Goal: Information Seeking & Learning: Learn about a topic

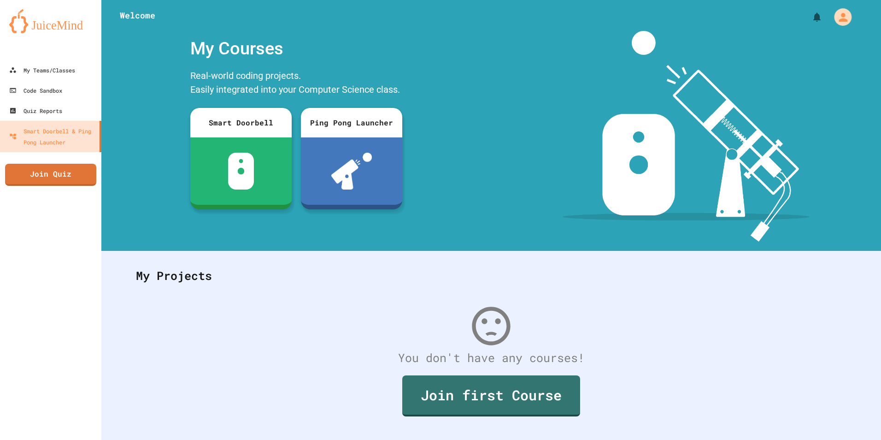
click at [839, 21] on icon "My Account" at bounding box center [843, 17] width 9 height 9
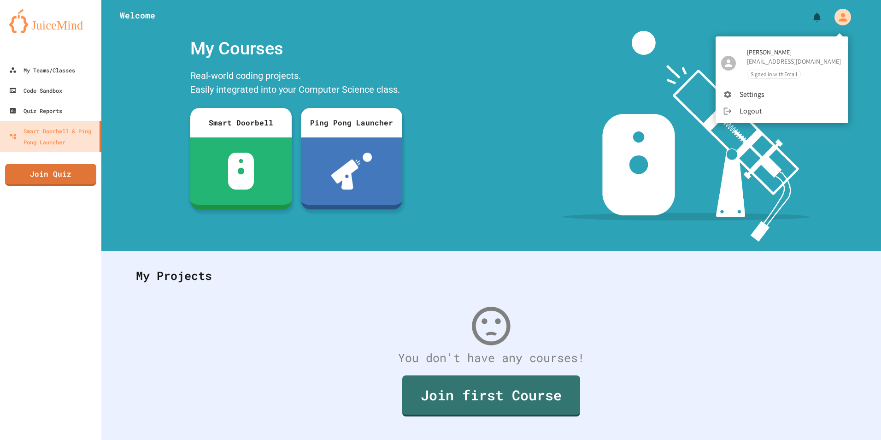
click at [839, 21] on div at bounding box center [440, 220] width 881 height 440
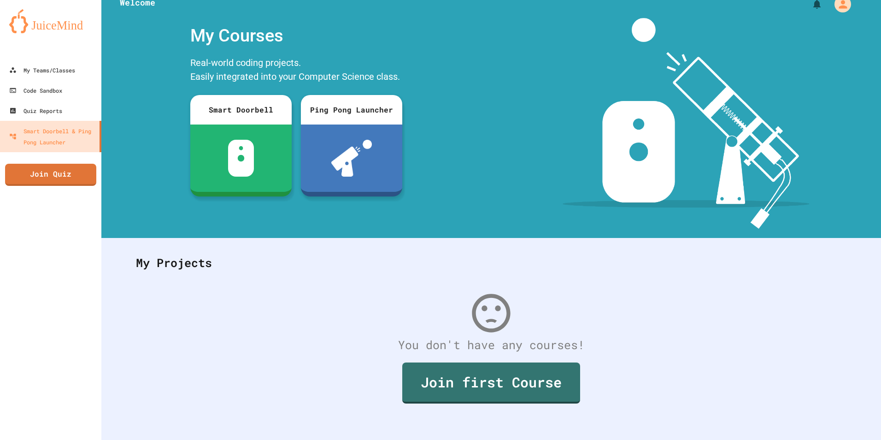
scroll to position [23, 0]
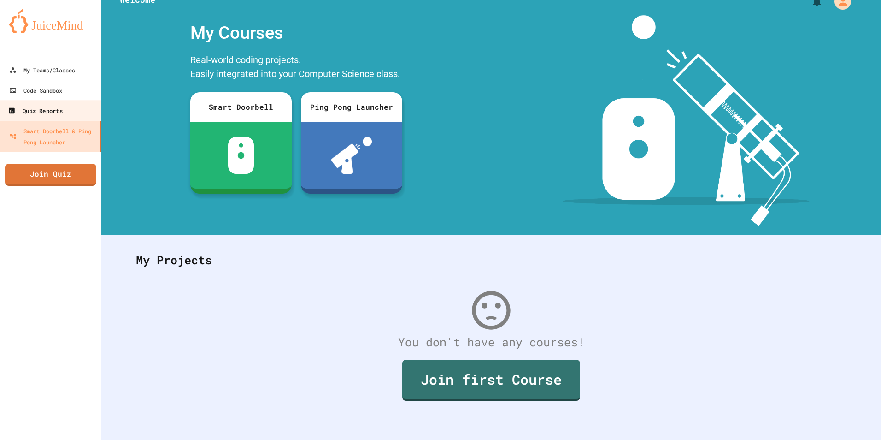
click at [59, 102] on link "Quiz Reports" at bounding box center [51, 110] width 105 height 21
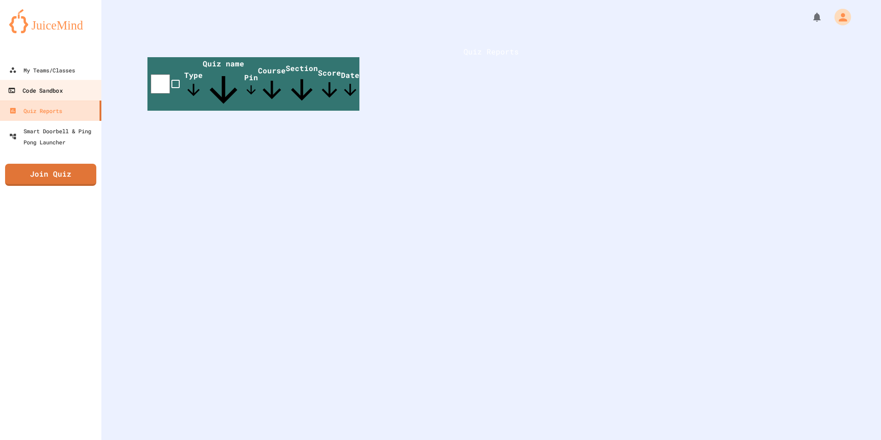
click at [59, 87] on div "Code Sandbox" at bounding box center [35, 91] width 54 height 12
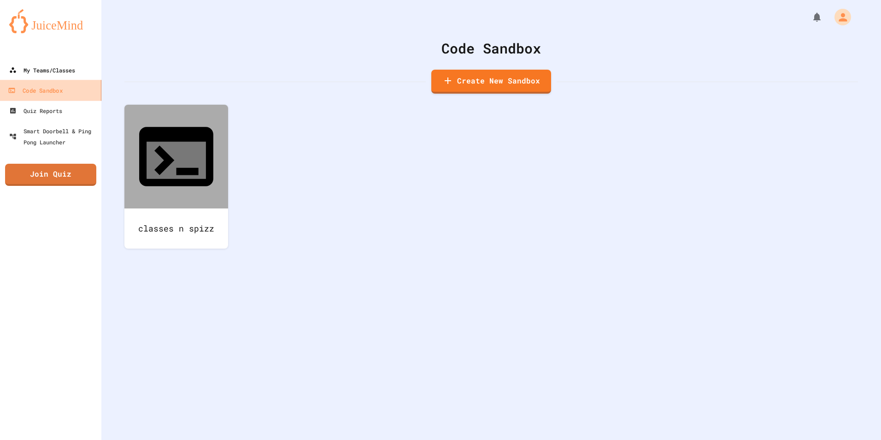
click at [64, 67] on div "My Teams/Classes" at bounding box center [42, 70] width 66 height 11
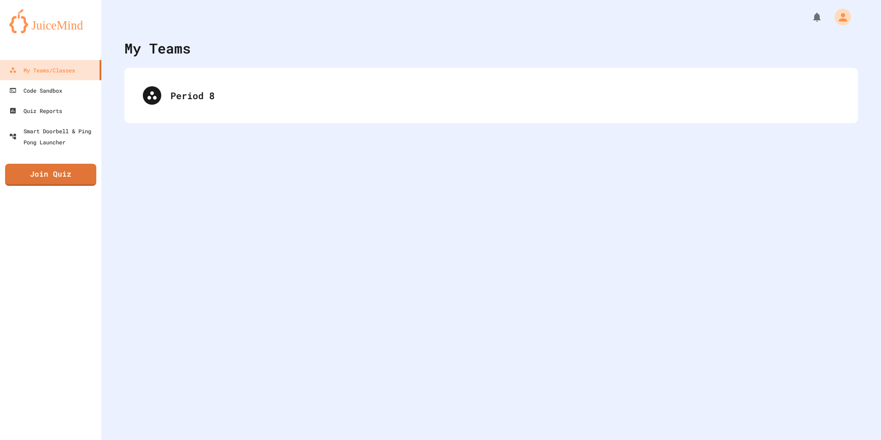
click at [225, 115] on div "Period 8" at bounding box center [491, 95] width 734 height 55
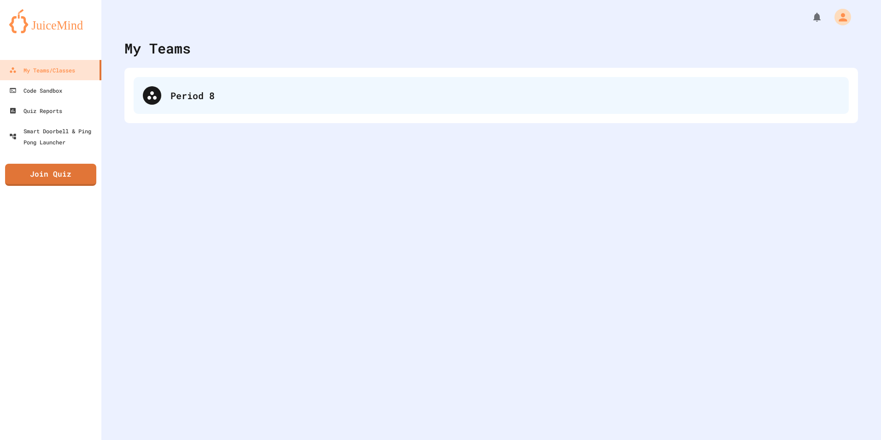
click at [224, 105] on div "Period 8" at bounding box center [491, 95] width 715 height 37
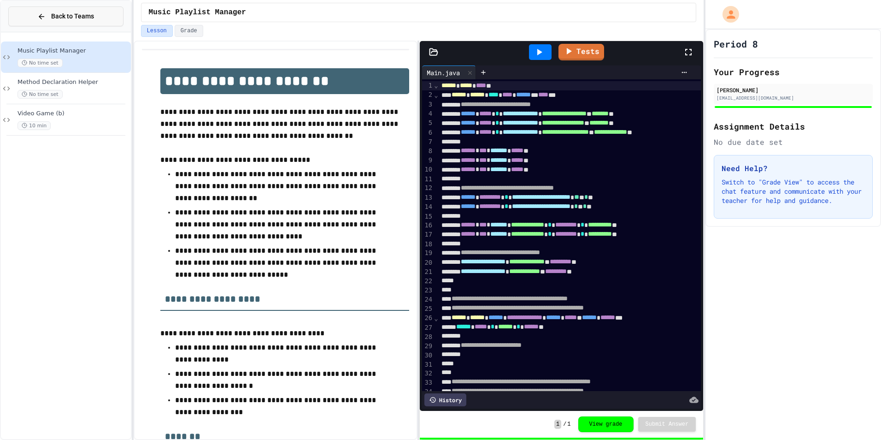
click at [77, 20] on span "Back to Teams" at bounding box center [72, 17] width 43 height 10
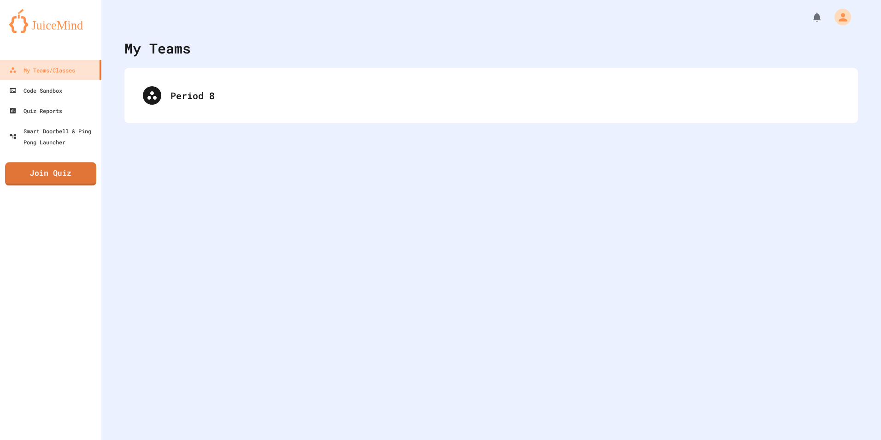
click at [69, 167] on link "Join Quiz" at bounding box center [50, 173] width 91 height 23
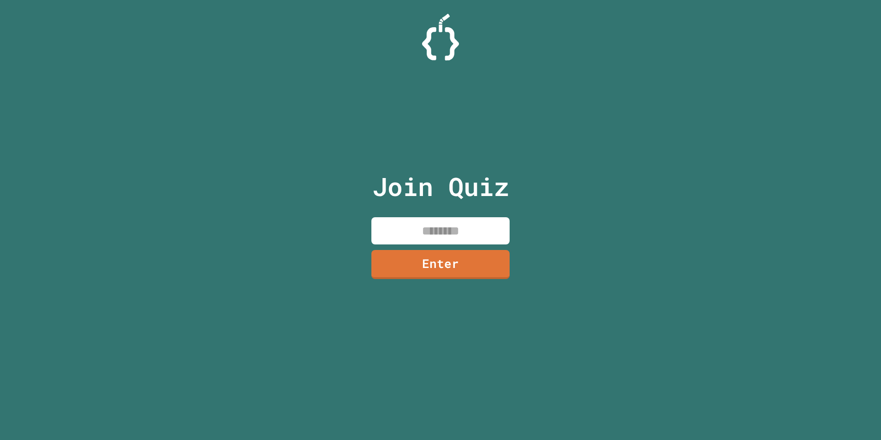
click at [433, 245] on div "Join Quiz Enter" at bounding box center [440, 220] width 155 height 394
click at [437, 233] on input at bounding box center [441, 230] width 138 height 27
type input "********"
click at [457, 253] on link "Enter" at bounding box center [440, 263] width 135 height 30
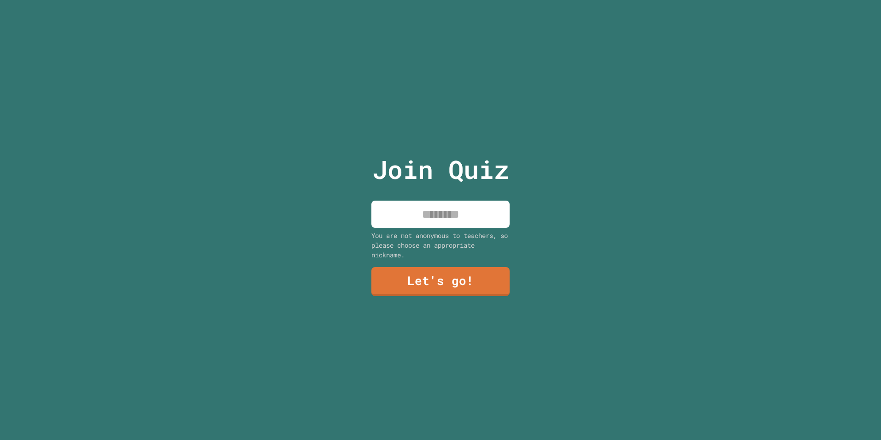
click at [438, 203] on input at bounding box center [441, 214] width 138 height 27
type input "******"
click at [401, 280] on link "Let's go!" at bounding box center [441, 280] width 141 height 30
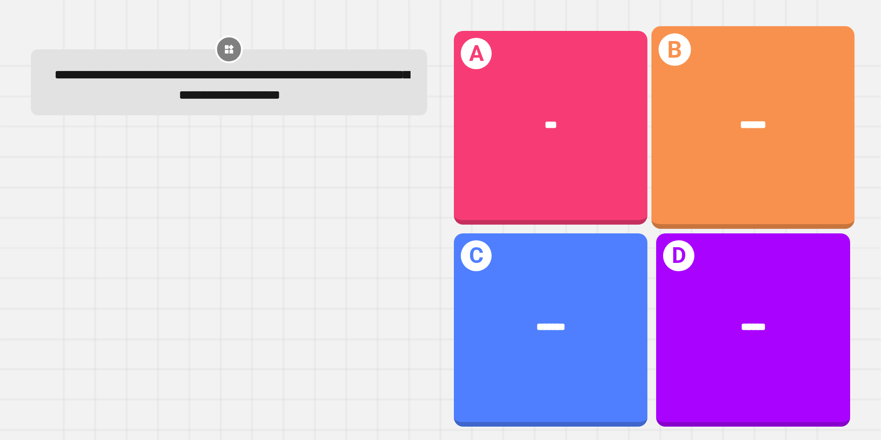
click at [698, 132] on div "******" at bounding box center [753, 124] width 203 height 61
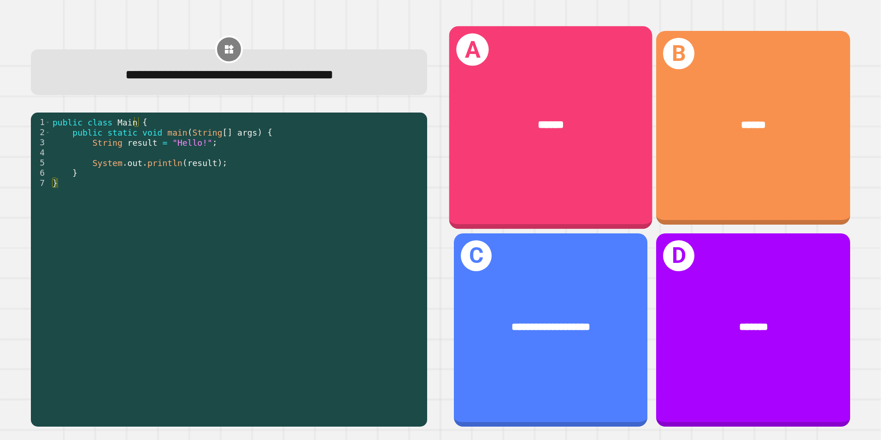
click at [495, 135] on div "******" at bounding box center [550, 124] width 203 height 61
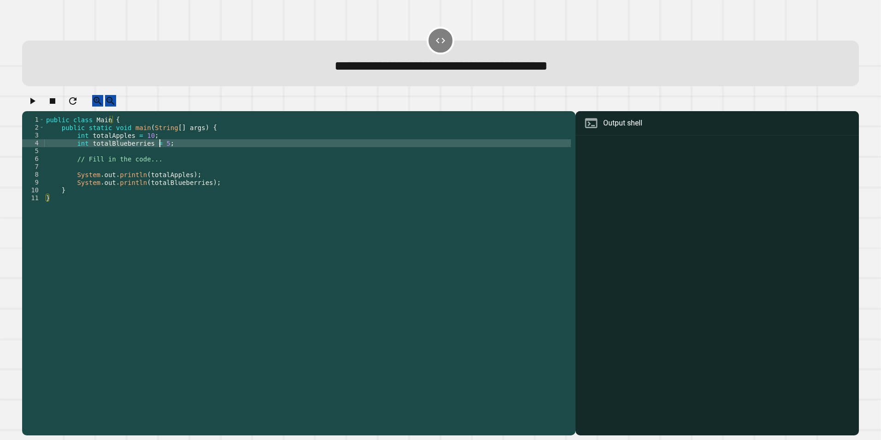
click at [158, 149] on div "public class Main { public static void main ( String [ ] args ) { int totalAppl…" at bounding box center [307, 265] width 527 height 298
type textarea "**********"
click at [38, 100] on icon "button" at bounding box center [32, 100] width 11 height 11
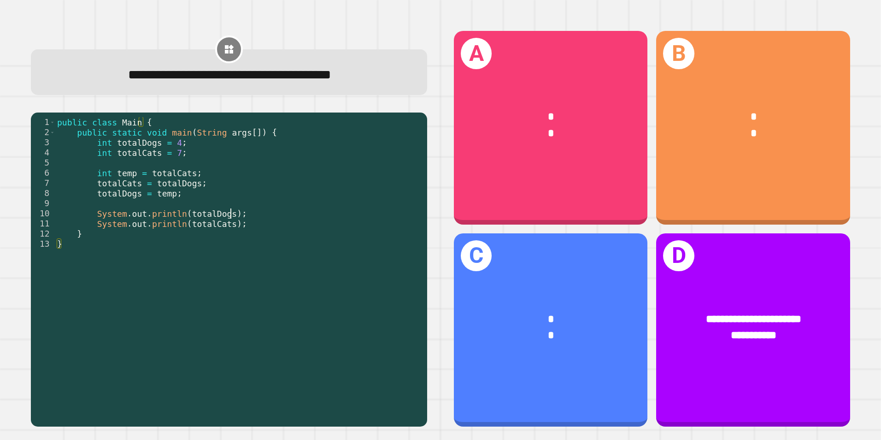
click at [234, 216] on div "public class Main { public static void main ( String args [ ]) { int totalDogs …" at bounding box center [239, 269] width 368 height 304
click at [234, 223] on div "public class Main { public static void main ( String args [ ]) { int totalDogs …" at bounding box center [239, 269] width 368 height 304
click at [237, 214] on div "public class Main { public static void main ( String args [ ]) { int totalDogs …" at bounding box center [239, 269] width 368 height 304
click at [234, 181] on div "public class Main { public static void main ( String args [ ]) { int totalDogs …" at bounding box center [239, 269] width 368 height 304
click at [233, 177] on div "public class Main { public static void main ( String args [ ]) { int totalDogs …" at bounding box center [239, 269] width 368 height 304
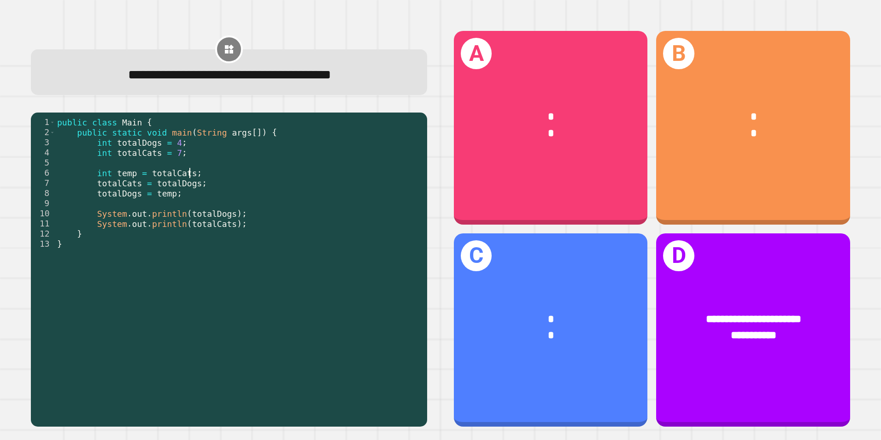
click at [232, 183] on div "public class Main { public static void main ( String args [ ]) { int totalDogs …" at bounding box center [239, 269] width 368 height 304
click at [179, 195] on div "public class Main { public static void main ( String args [ ]) { int totalDogs …" at bounding box center [239, 269] width 368 height 304
click at [236, 211] on div "public class Main { public static void main ( String args [ ]) { int totalDogs …" at bounding box center [239, 269] width 368 height 304
click at [239, 223] on div "public class Main { public static void main ( String args [ ]) { int totalDogs …" at bounding box center [239, 269] width 368 height 304
click at [248, 212] on div "public class Main { public static void main ( String args [ ]) { int totalDogs …" at bounding box center [239, 269] width 368 height 304
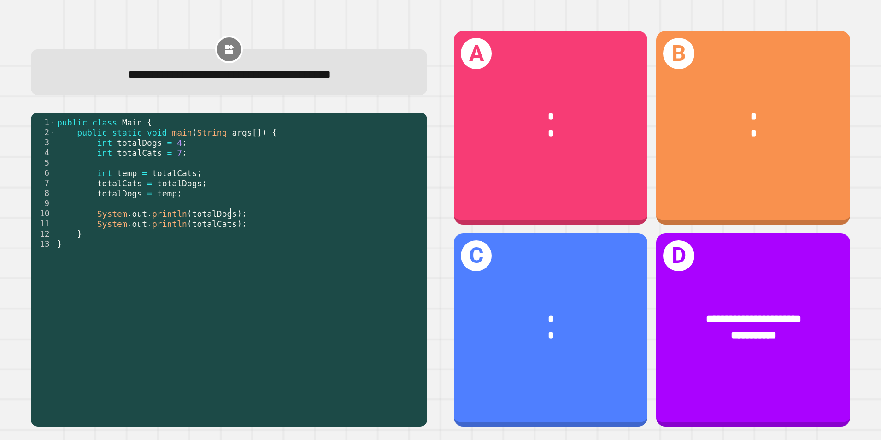
click at [242, 223] on div "public class Main { public static void main ( String args [ ]) { int totalDogs …" at bounding box center [239, 269] width 368 height 304
click at [236, 184] on div "public class Main { public static void main ( String args [ ]) { int totalDogs …" at bounding box center [239, 269] width 368 height 304
click at [244, 179] on div "public class Main { public static void main ( String args [ ]) { int totalDogs …" at bounding box center [239, 269] width 368 height 304
click at [243, 186] on div "public class Main { public static void main ( String args [ ]) { int totalDogs …" at bounding box center [239, 269] width 368 height 304
click at [252, 180] on div "public class Main { public static void main ( String args [ ]) { int totalDogs …" at bounding box center [239, 269] width 368 height 304
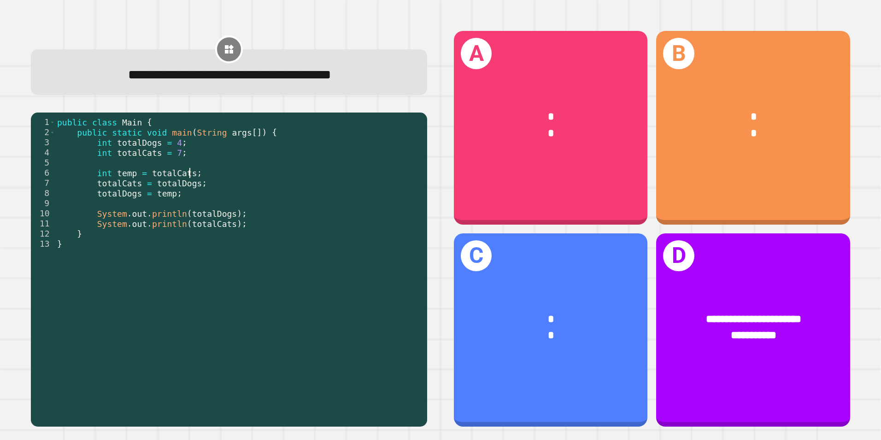
click at [252, 175] on div "public class Main { public static void main ( String args [ ]) { int totalDogs …" at bounding box center [239, 269] width 368 height 304
click at [248, 183] on div "public class Main { public static void main ( String args [ ]) { int totalDogs …" at bounding box center [239, 269] width 368 height 304
click at [253, 173] on div "public class Main { public static void main ( String args [ ]) { int totalDogs …" at bounding box center [239, 269] width 368 height 304
click at [247, 180] on div "public class Main { public static void main ( String args [ ]) { int totalDogs …" at bounding box center [239, 269] width 368 height 304
click at [234, 193] on div "public class Main { public static void main ( String args [ ]) { int totalDogs …" at bounding box center [239, 269] width 368 height 304
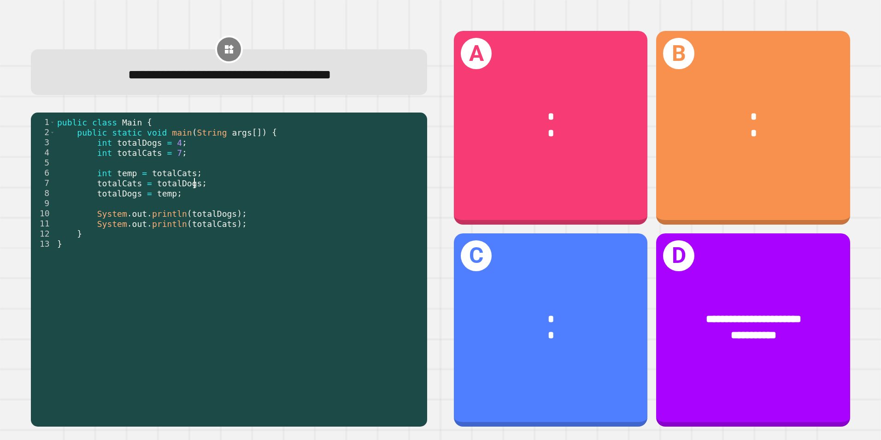
click at [253, 182] on div "public class Main { public static void main ( String args [ ]) { int totalDogs …" at bounding box center [239, 269] width 368 height 304
click at [254, 181] on div "public class Main { public static void main ( String args [ ]) { int totalDogs …" at bounding box center [239, 269] width 368 height 304
click at [256, 177] on div "public class Main { public static void main ( String args [ ]) { int totalDogs …" at bounding box center [239, 269] width 368 height 304
click at [254, 184] on div "public class Main { public static void main ( String args [ ]) { int totalDogs …" at bounding box center [239, 269] width 368 height 304
click at [259, 180] on div "public class Main { public static void main ( String args [ ]) { int totalDogs …" at bounding box center [239, 269] width 368 height 304
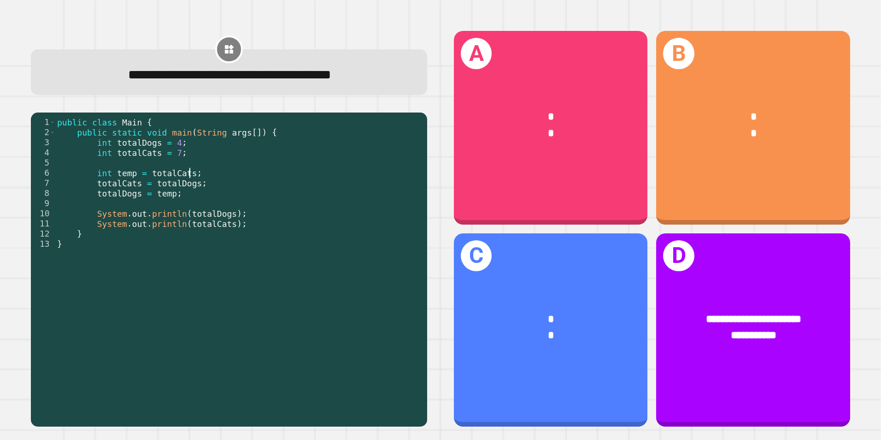
click at [263, 177] on div "public class Main { public static void main ( String args [ ]) { int totalDogs …" at bounding box center [239, 269] width 368 height 304
click at [261, 183] on div "public class Main { public static void main ( String args [ ]) { int totalDogs …" at bounding box center [239, 269] width 368 height 304
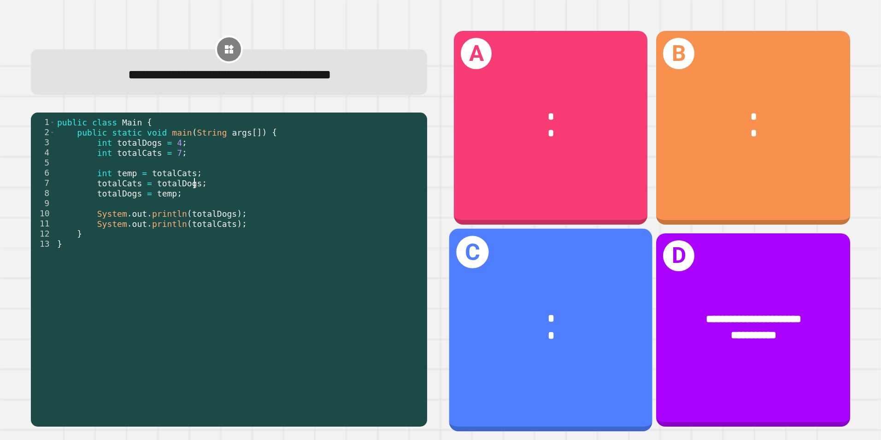
click at [526, 288] on div "* *" at bounding box center [550, 327] width 203 height 79
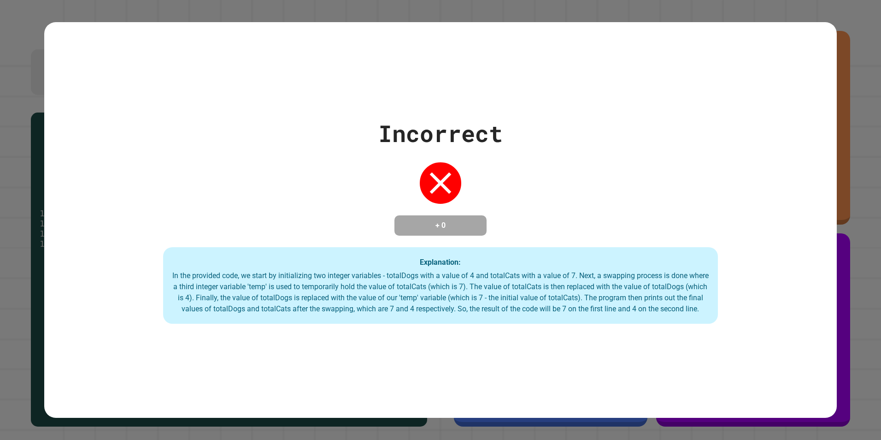
click at [344, 287] on div "In the provided code, we start by initializing two integer variables - totalDog…" at bounding box center [440, 292] width 537 height 44
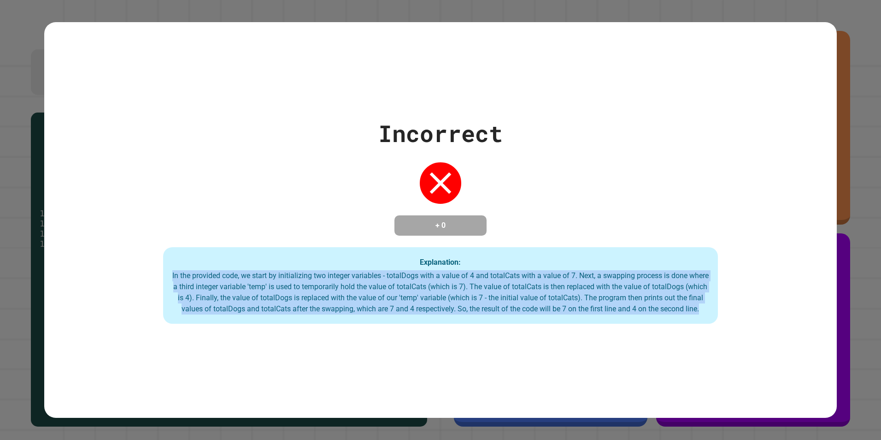
click at [344, 287] on div "In the provided code, we start by initializing two integer variables - totalDog…" at bounding box center [440, 292] width 537 height 44
drag, startPoint x: 344, startPoint y: 287, endPoint x: 397, endPoint y: 301, distance: 54.9
click at [397, 301] on div "In the provided code, we start by initializing two integer variables - totalDog…" at bounding box center [440, 292] width 537 height 44
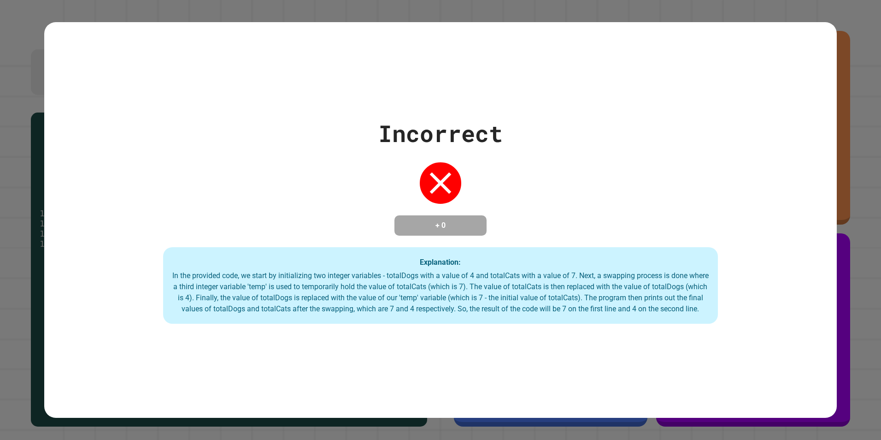
click at [558, 277] on div "In the provided code, we start by initializing two integer variables - totalDog…" at bounding box center [440, 292] width 537 height 44
drag, startPoint x: 558, startPoint y: 277, endPoint x: 812, endPoint y: 159, distance: 280.7
click at [812, 159] on div "Incorrect + 0 Explanation: In the provided code, we start by initializing two i…" at bounding box center [440, 219] width 793 height 207
click at [833, 136] on div "Incorrect + 0 Explanation: In the provided code, we start by initializing two i…" at bounding box center [440, 220] width 881 height 440
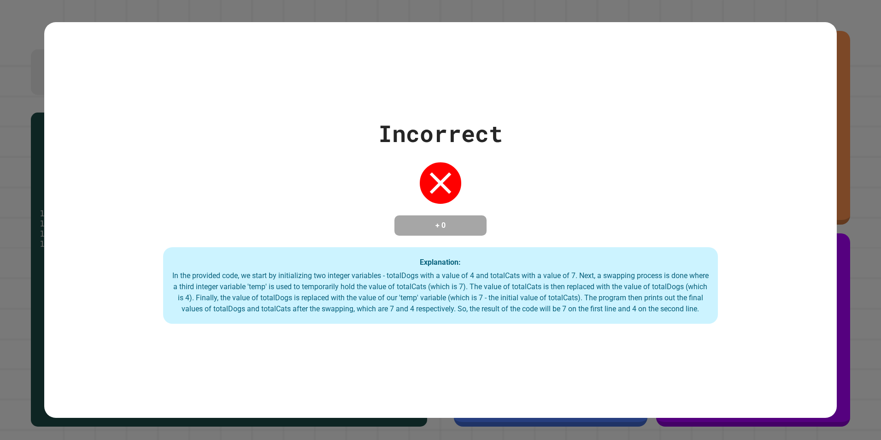
click at [586, 271] on div "In the provided code, we start by initializing two integer variables - totalDog…" at bounding box center [440, 292] width 537 height 44
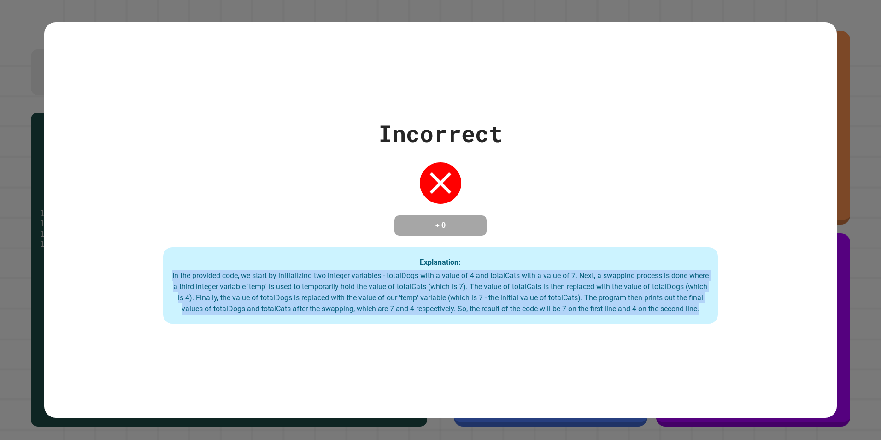
click at [586, 271] on div "In the provided code, we start by initializing two integer variables - totalDog…" at bounding box center [440, 292] width 537 height 44
drag, startPoint x: 586, startPoint y: 271, endPoint x: 543, endPoint y: 290, distance: 46.8
click at [543, 290] on div "In the provided code, we start by initializing two integer variables - totalDog…" at bounding box center [440, 292] width 537 height 44
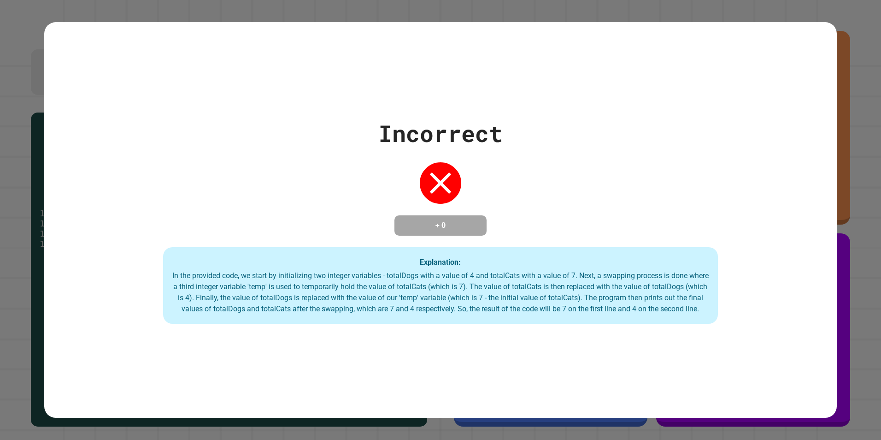
click at [846, 107] on div "Incorrect + 0 Explanation: In the provided code, we start by initializing two i…" at bounding box center [440, 220] width 881 height 440
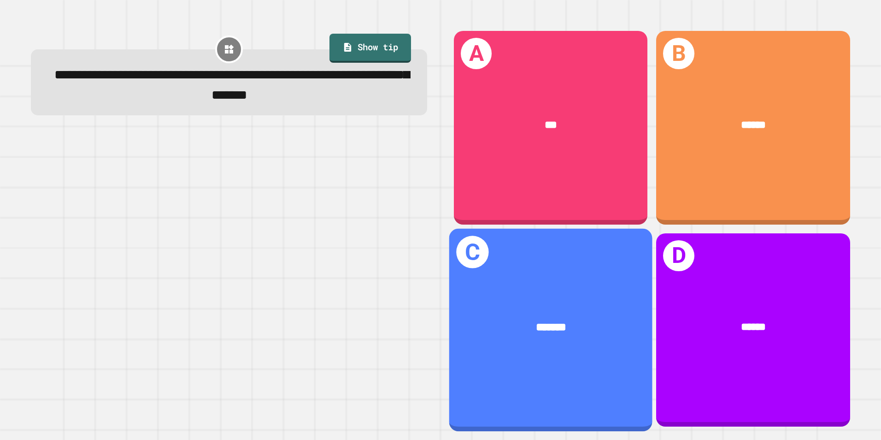
click at [587, 247] on div "C *******" at bounding box center [550, 329] width 203 height 203
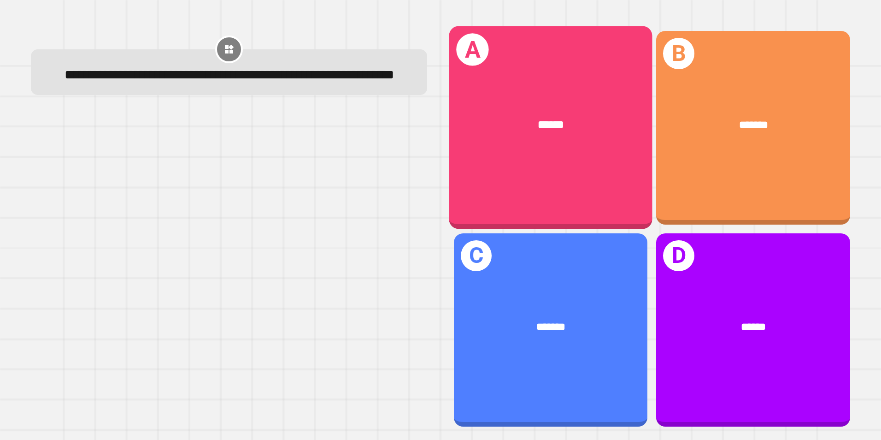
click at [581, 148] on div "******" at bounding box center [550, 124] width 203 height 61
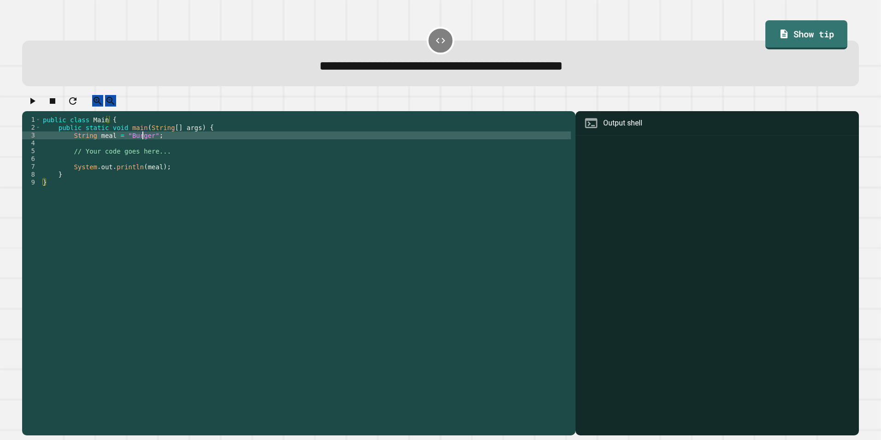
click at [142, 141] on div "public class Main { public static void main ( String [ ] args ) { String meal =…" at bounding box center [306, 265] width 530 height 298
type textarea "**********"
click at [38, 106] on icon "button" at bounding box center [32, 100] width 11 height 11
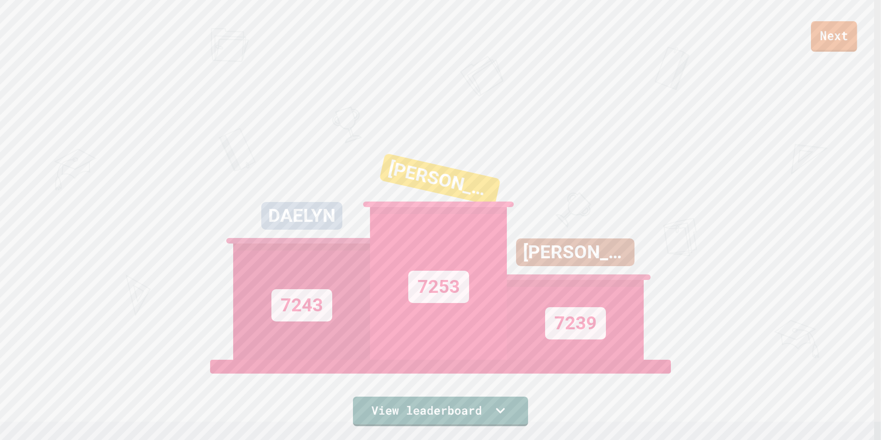
click at [822, 39] on link "Next" at bounding box center [834, 36] width 46 height 30
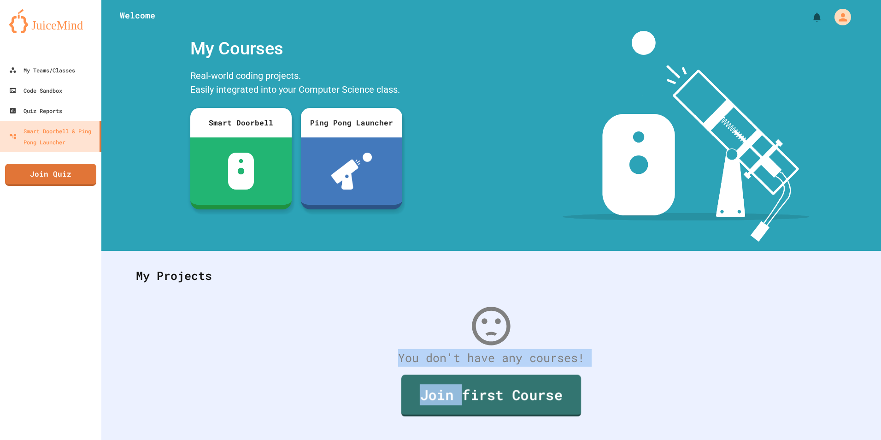
drag, startPoint x: 460, startPoint y: 382, endPoint x: 259, endPoint y: 330, distance: 207.7
click at [259, 330] on div "You don't have any courses! Join first Course" at bounding box center [491, 371] width 729 height 155
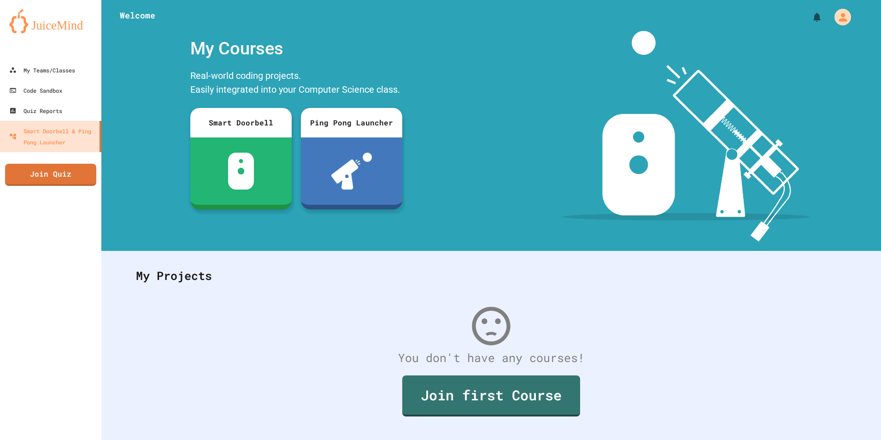
click at [197, 264] on div "My Projects" at bounding box center [491, 276] width 729 height 36
click at [100, 177] on div "My Teams/Classes Code Sandbox Quiz Reports Smart Doorbell & Ping Pong Launcher …" at bounding box center [50, 220] width 101 height 440
click at [83, 176] on link "Join Quiz" at bounding box center [51, 174] width 92 height 23
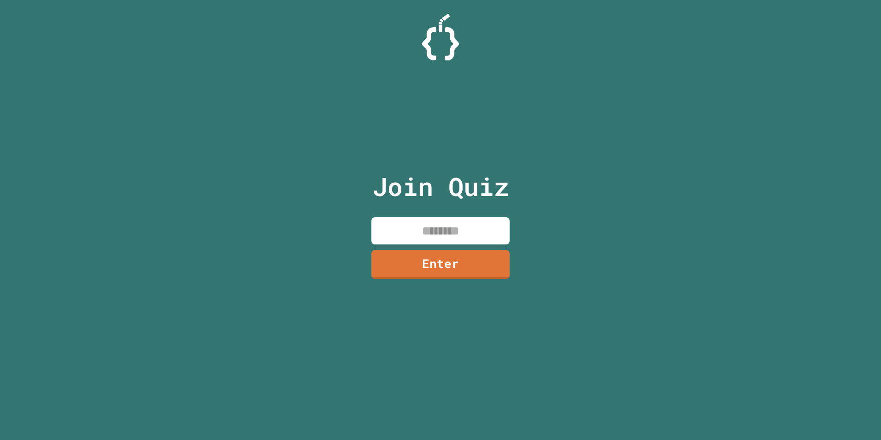
click at [414, 224] on input at bounding box center [441, 230] width 138 height 27
type input "********"
click at [414, 257] on link "Enter" at bounding box center [440, 263] width 125 height 30
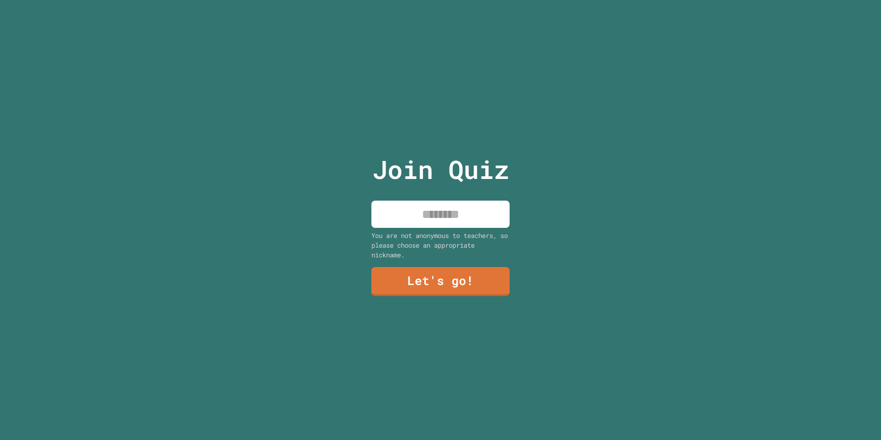
click at [428, 216] on input at bounding box center [441, 214] width 138 height 27
type input "*"
type input "******"
click at [489, 256] on div "You are not anonymous to teachers, so please choose an appropriate nickname." at bounding box center [441, 244] width 138 height 29
click at [476, 275] on link "Let's go!" at bounding box center [440, 280] width 129 height 30
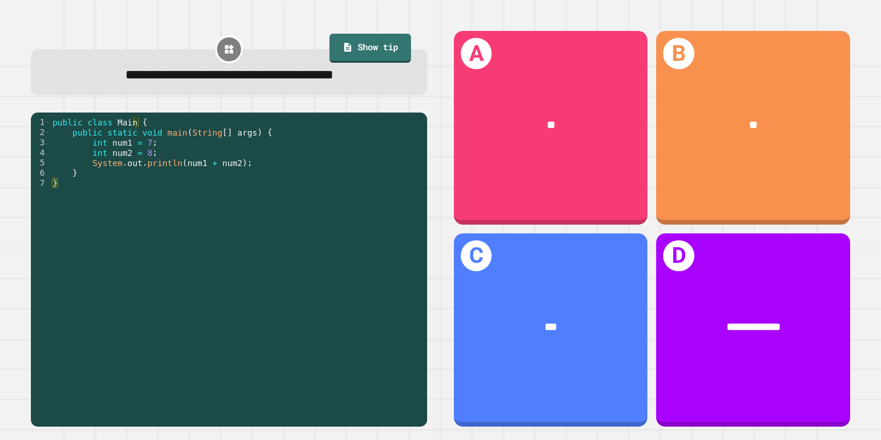
click at [206, 143] on div "public class Main { public static void main ( String [ ] args ) { int num1 = 7 …" at bounding box center [237, 269] width 372 height 304
click at [205, 152] on div "public class Main { public static void main ( String [ ] args ) { int num1 = 7 …" at bounding box center [237, 269] width 372 height 304
click at [235, 166] on div "public class Main { public static void main ( String [ ] args ) { int num1 = 7 …" at bounding box center [237, 269] width 372 height 304
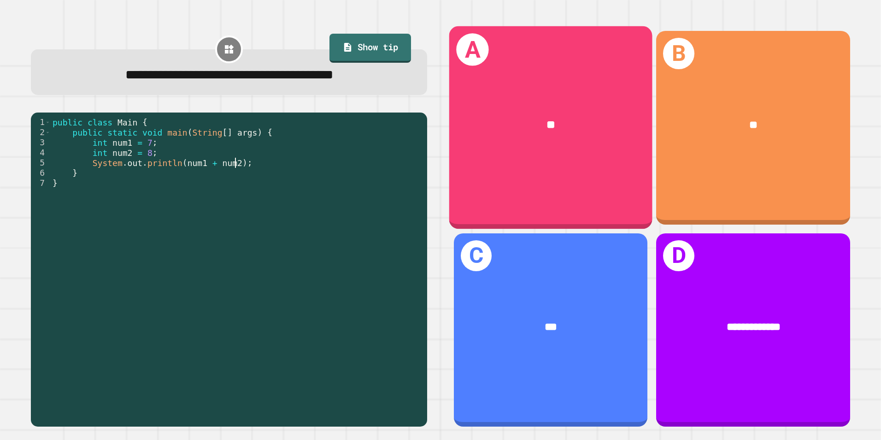
click at [540, 146] on div "**" at bounding box center [550, 124] width 203 height 61
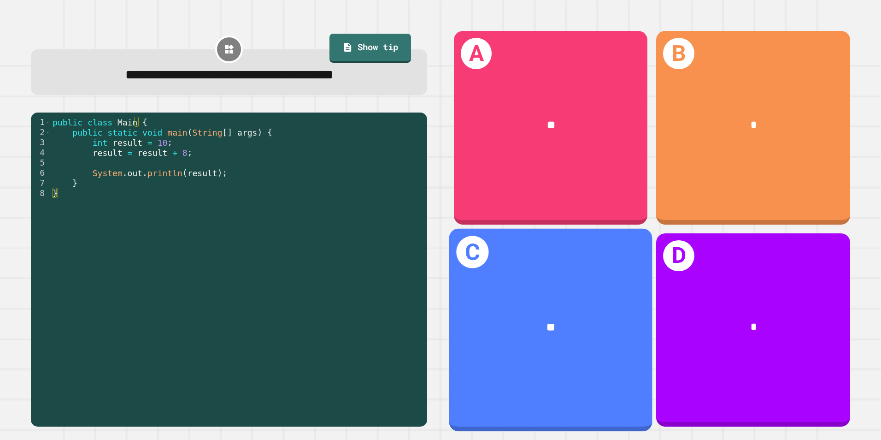
click at [568, 319] on div "**" at bounding box center [551, 327] width 159 height 17
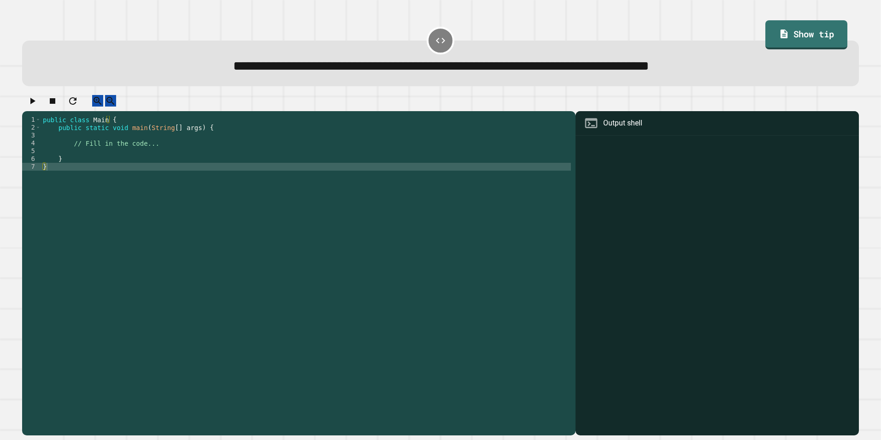
click at [232, 146] on div "public class Main { public static void main ( String [ ] args ) { // Fill in th…" at bounding box center [306, 265] width 530 height 298
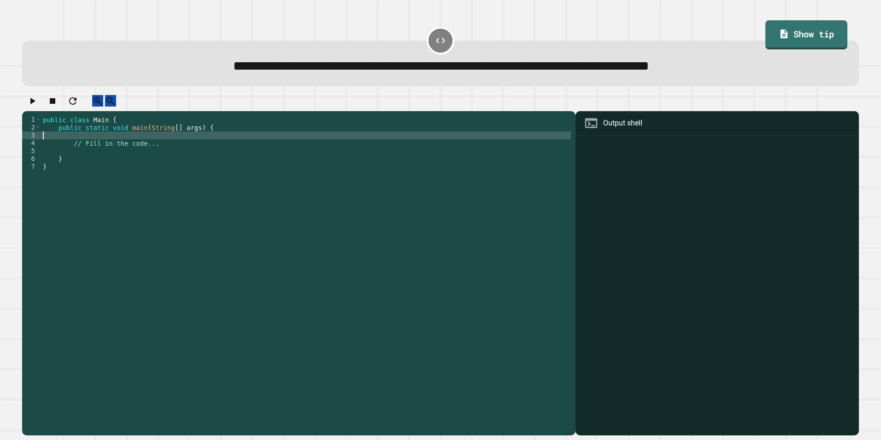
click at [211, 153] on div "public class Main { public static void main ( String [ ] args ) { // Fill in th…" at bounding box center [306, 265] width 530 height 298
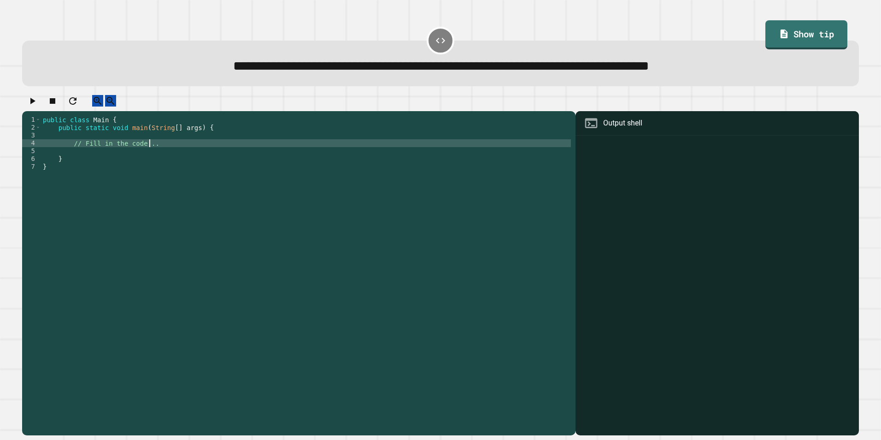
type textarea "**********"
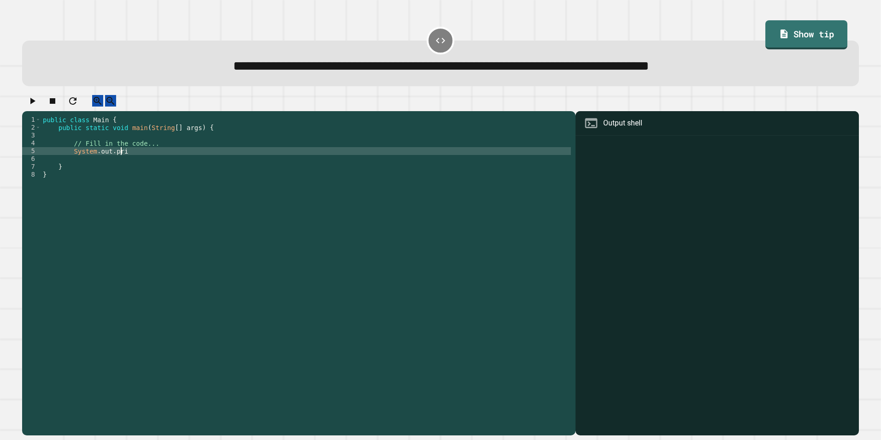
scroll to position [0, 6]
type textarea "*"
type textarea "**********"
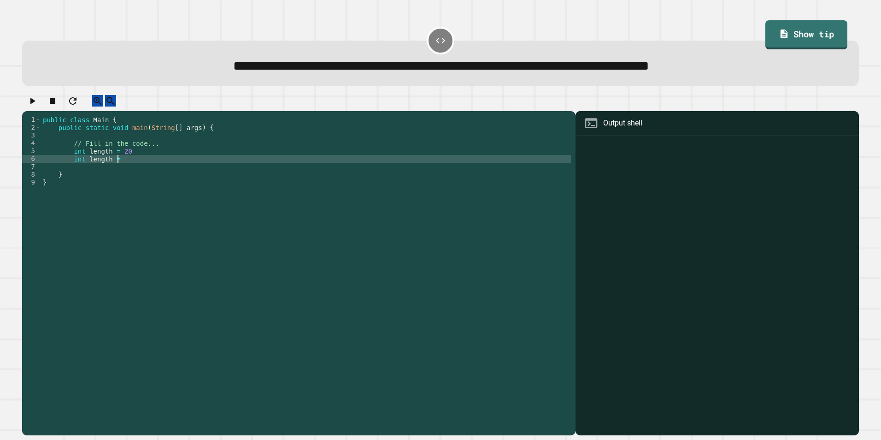
type textarea "**********"
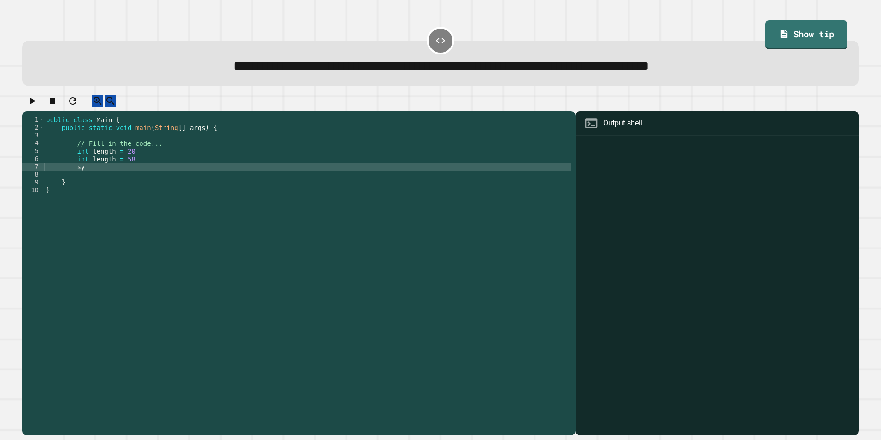
type textarea "*"
click at [91, 165] on div "public class Main { public static void main ( String [ ] args ) { // Fill in th…" at bounding box center [307, 265] width 527 height 298
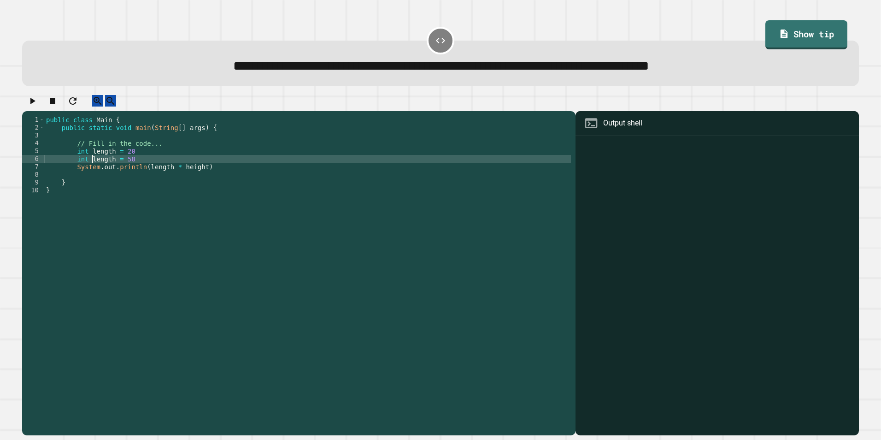
click at [91, 165] on div "public class Main { public static void main ( String [ ] args ) { // Fill in th…" at bounding box center [307, 265] width 527 height 298
click at [196, 174] on div "public class Main { public static void main ( String [ ] args ) { // Fill in th…" at bounding box center [307, 265] width 527 height 298
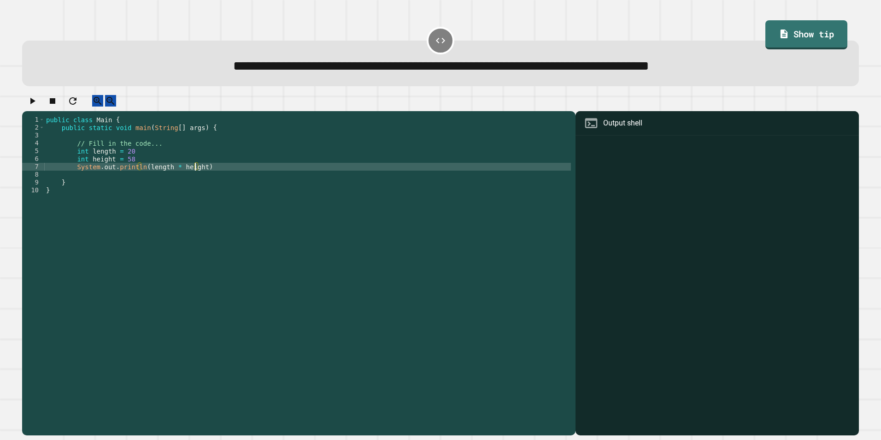
click at [201, 174] on div "public class Main { public static void main ( String [ ] args ) { // Fill in th…" at bounding box center [307, 265] width 527 height 298
click at [38, 104] on button "button" at bounding box center [32, 101] width 11 height 12
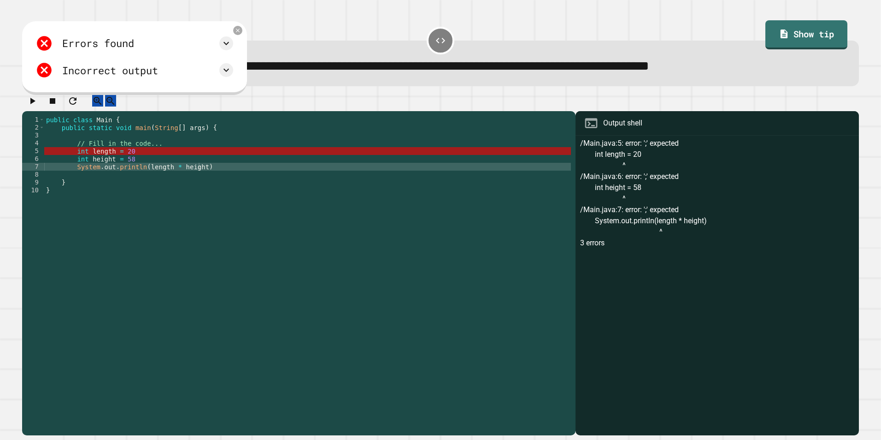
click at [175, 159] on div "public class Main { public static void main ( String [ ] args ) { // Fill in th…" at bounding box center [307, 265] width 527 height 298
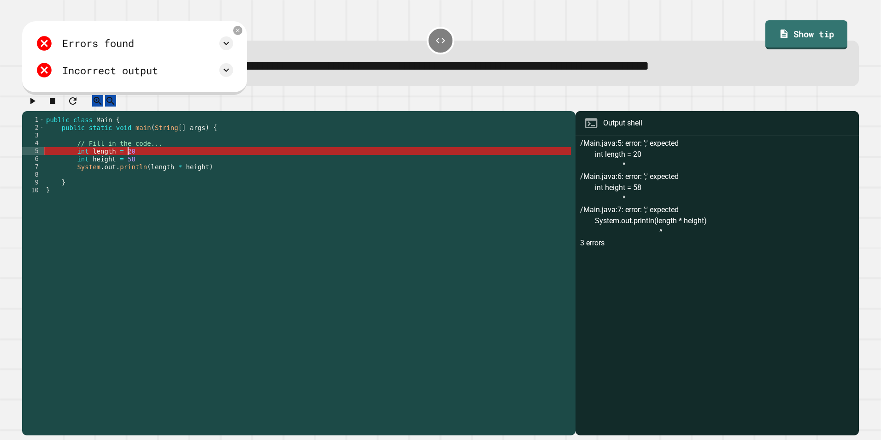
scroll to position [0, 6]
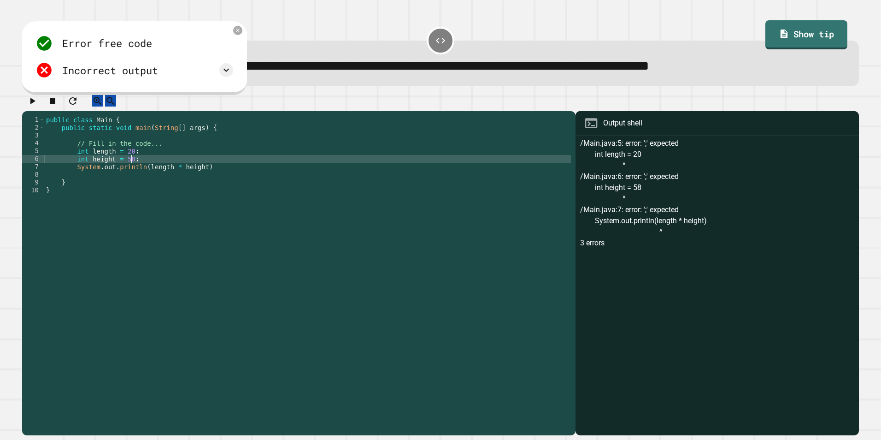
click at [204, 174] on div "public class Main { public static void main ( String [ ] args ) { // Fill in th…" at bounding box center [307, 265] width 527 height 298
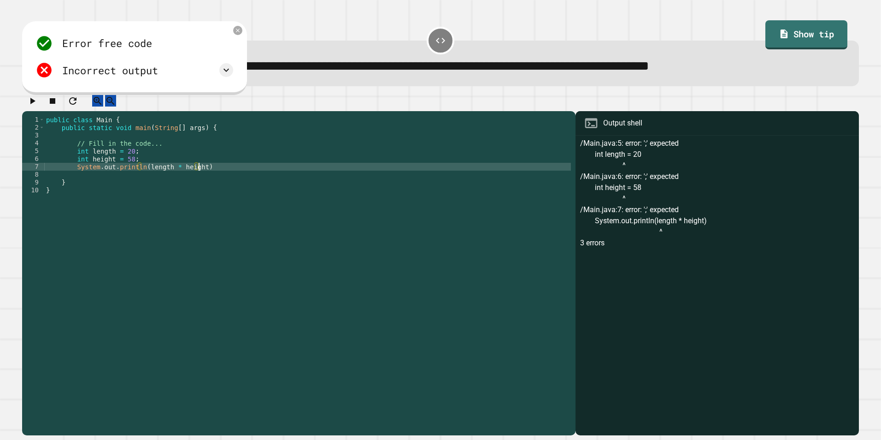
scroll to position [0, 11]
type textarea "**********"
click at [46, 107] on div at bounding box center [440, 103] width 837 height 16
click at [38, 106] on button "button" at bounding box center [32, 101] width 11 height 12
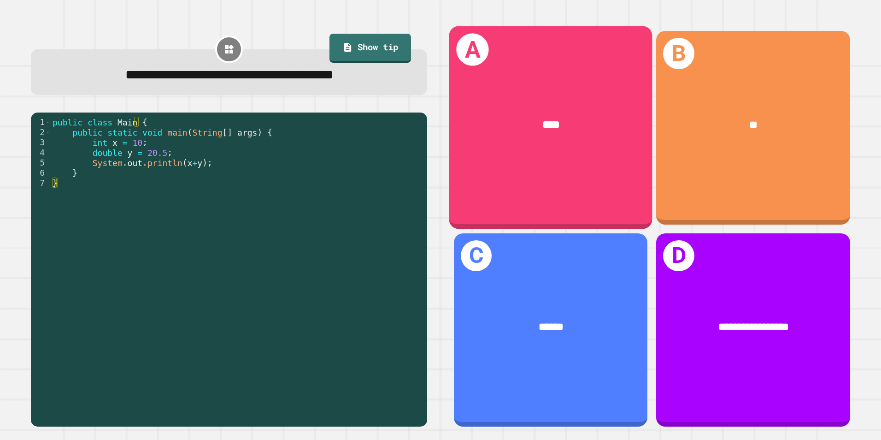
click at [590, 164] on div "A ****" at bounding box center [550, 127] width 203 height 203
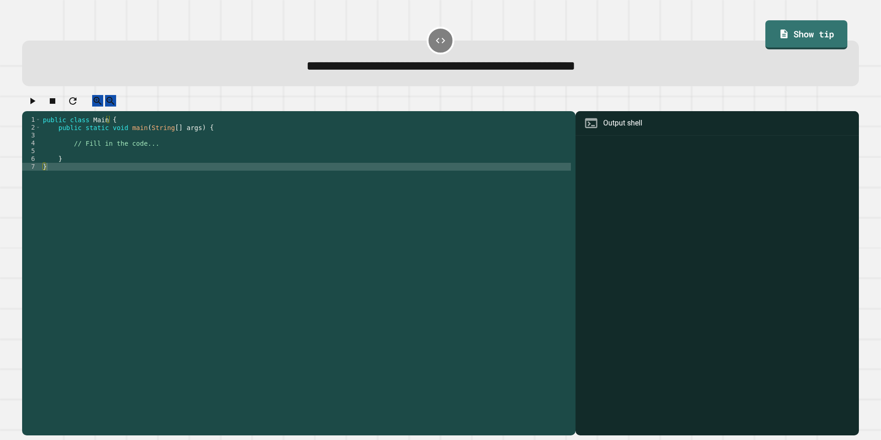
click at [178, 163] on div "public class Main { public static void main ( String [ ] args ) { // Fill in th…" at bounding box center [306, 265] width 530 height 298
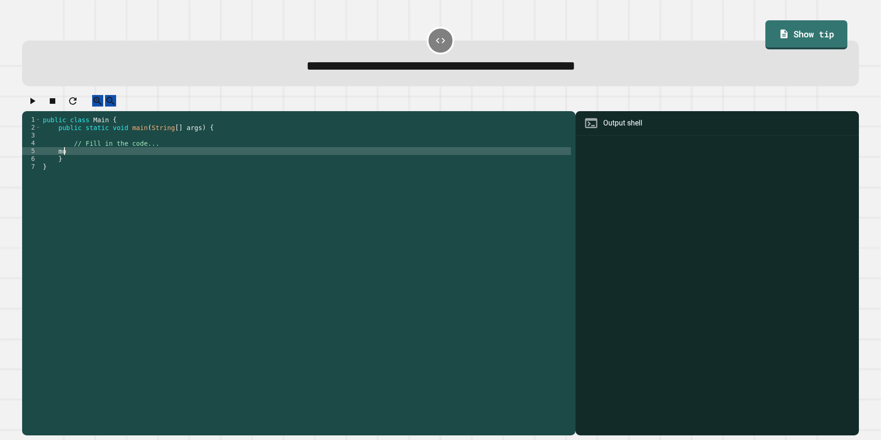
type textarea "*"
type textarea "**********"
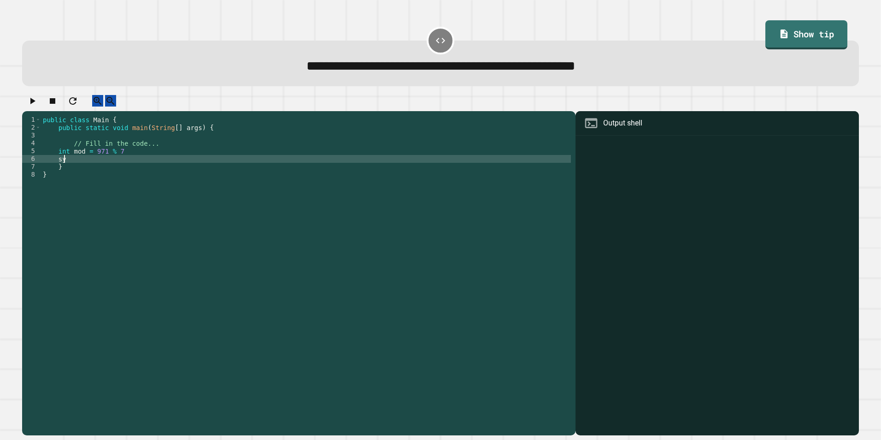
type textarea "*"
click at [27, 100] on div at bounding box center [440, 103] width 837 height 16
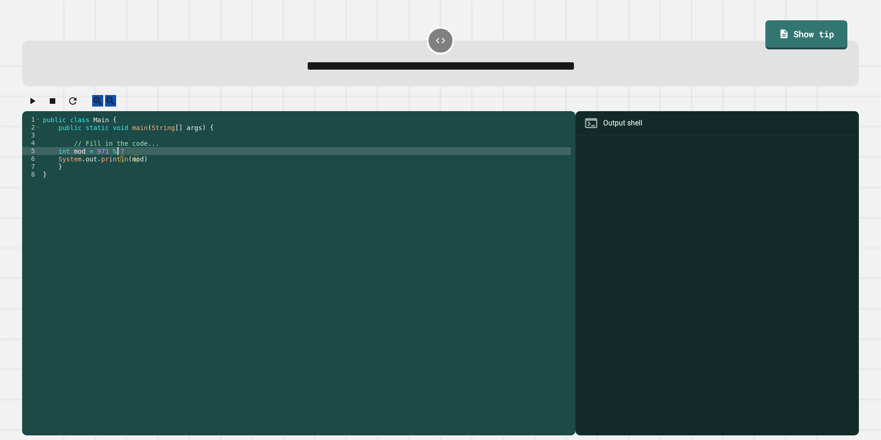
click at [144, 162] on div "public class Main { public static void main ( String [ ] args ) { // Fill in th…" at bounding box center [306, 265] width 530 height 298
click at [148, 168] on div "public class Main { public static void main ( String [ ] args ) { // Fill in th…" at bounding box center [306, 265] width 530 height 298
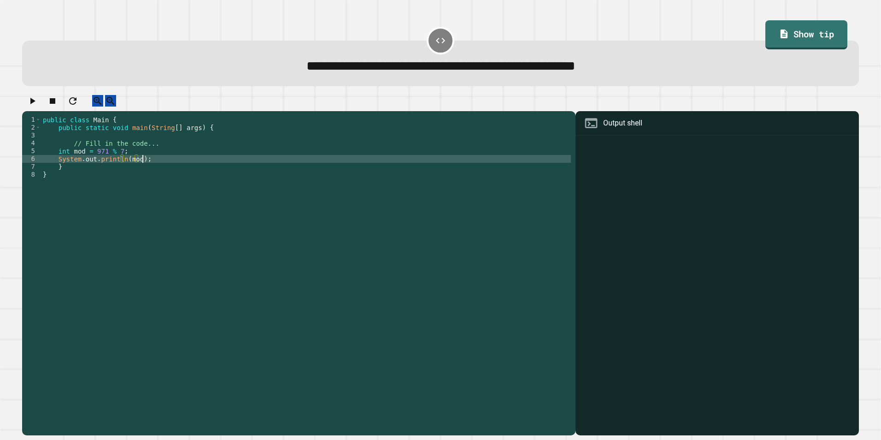
scroll to position [0, 6]
type textarea "**********"
click at [33, 103] on icon "button" at bounding box center [32, 100] width 11 height 11
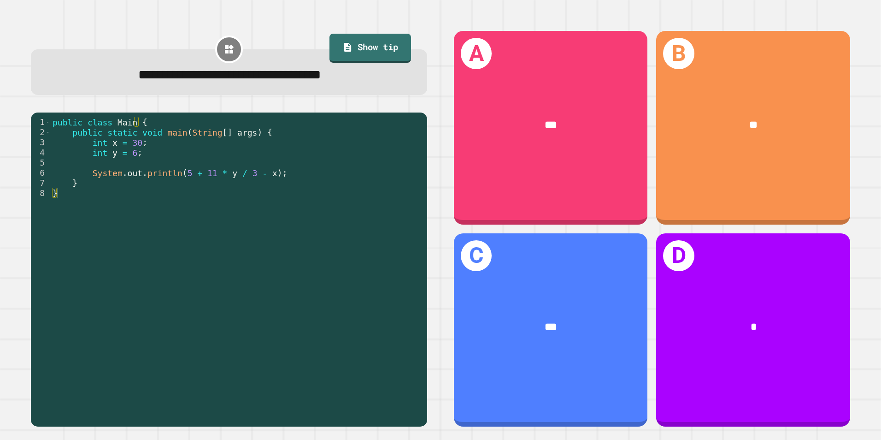
click at [229, 178] on div "public class Main { public static void main ( String [ ] args ) { int x = 30 ; …" at bounding box center [237, 269] width 372 height 304
click at [208, 176] on div "public class Main { public static void main ( String [ ] args ) { int x = 30 ; …" at bounding box center [237, 269] width 372 height 304
click at [227, 173] on div "public class Main { public static void main ( String [ ] args ) { int x = 30 ; …" at bounding box center [237, 269] width 372 height 304
click at [245, 176] on div "public class Main { public static void main ( String [ ] args ) { int x = 30 ; …" at bounding box center [237, 269] width 372 height 304
click at [248, 175] on div "public class Main { public static void main ( String [ ] args ) { int x = 30 ; …" at bounding box center [237, 269] width 372 height 304
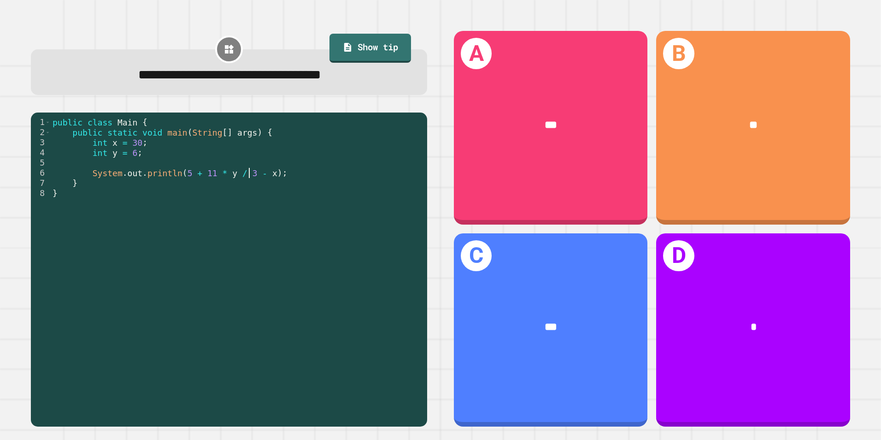
click at [235, 172] on div "public class Main { public static void main ( String [ ] args ) { int x = 30 ; …" at bounding box center [237, 269] width 372 height 304
click at [240, 174] on div "public class Main { public static void main ( String [ ] args ) { int x = 30 ; …" at bounding box center [237, 269] width 372 height 304
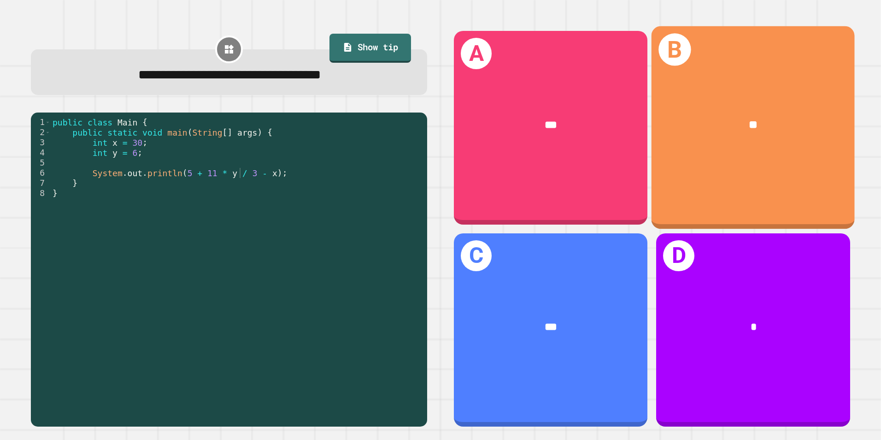
click at [715, 142] on div "**" at bounding box center [753, 124] width 203 height 61
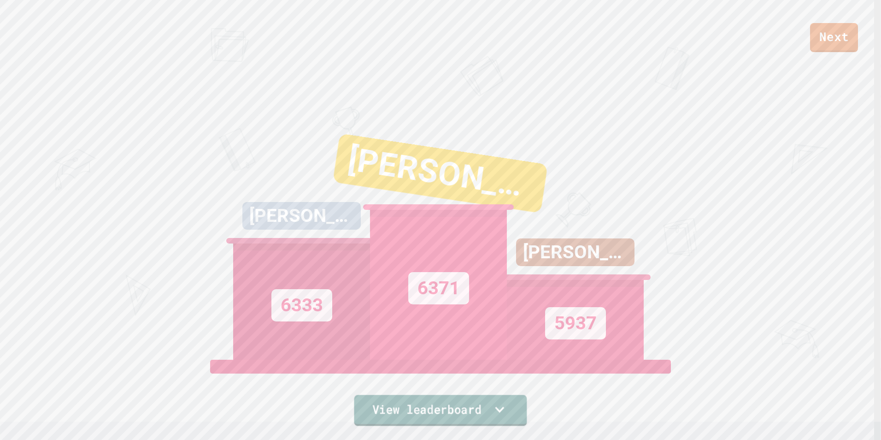
click at [438, 412] on link "View leaderboard" at bounding box center [440, 410] width 173 height 31
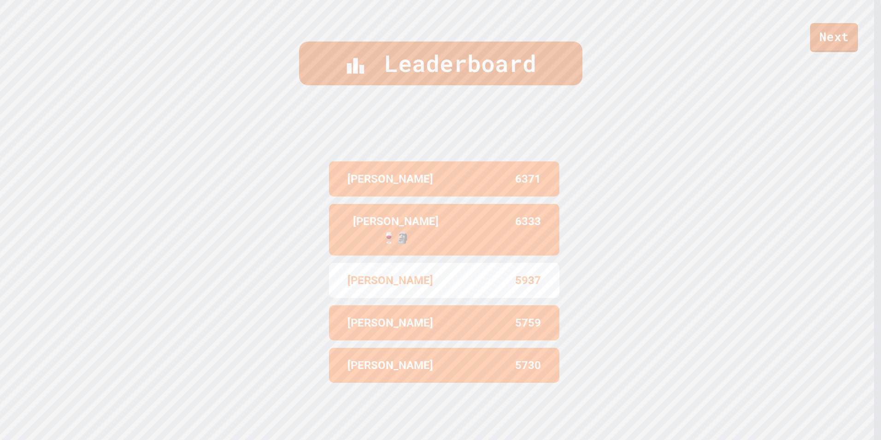
scroll to position [437, 0]
click at [805, 45] on div "Next" at bounding box center [440, 26] width 881 height 52
click at [819, 41] on link "Next" at bounding box center [834, 37] width 48 height 29
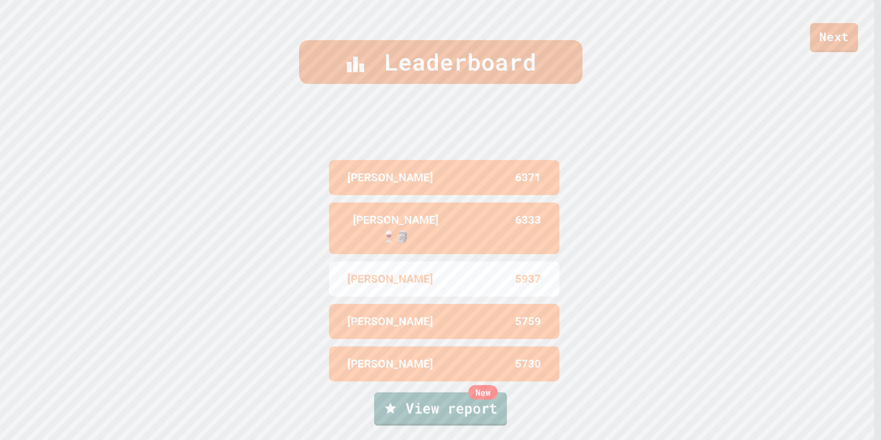
click at [485, 391] on div "New" at bounding box center [482, 392] width 29 height 15
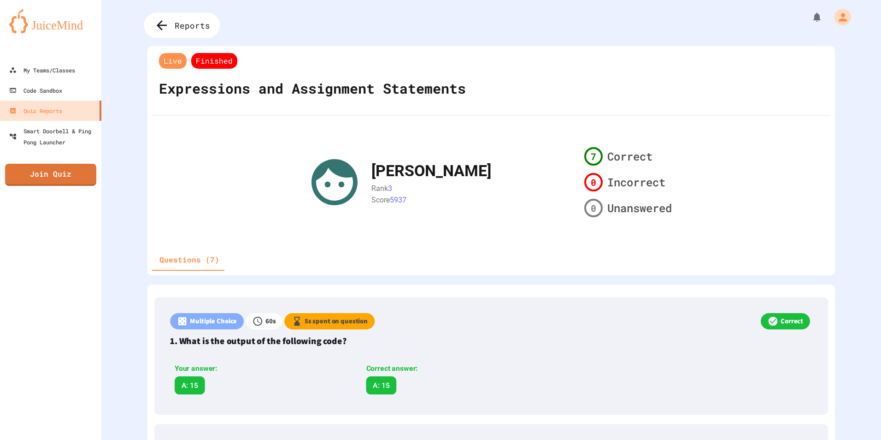
click at [177, 31] on span "Reports" at bounding box center [192, 25] width 35 height 12
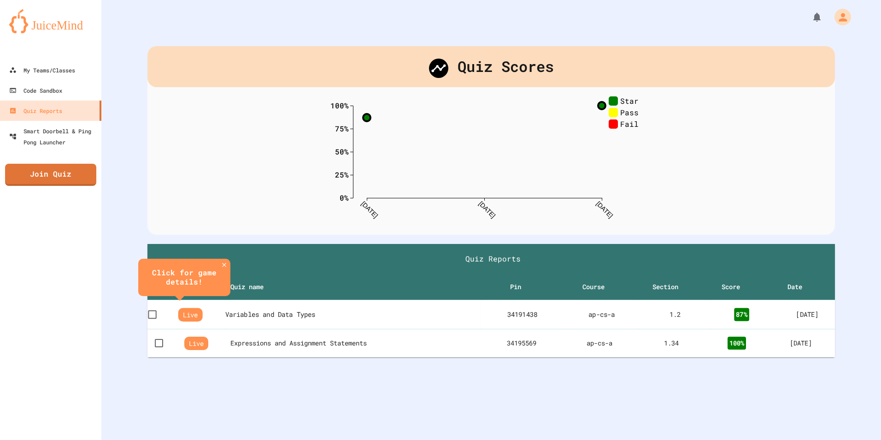
click at [302, 308] on th "Variables and Data Types" at bounding box center [353, 314] width 256 height 29
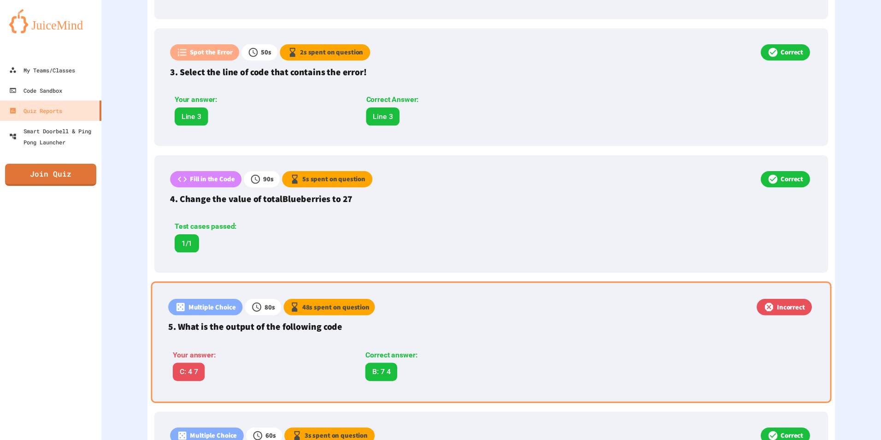
scroll to position [597, 0]
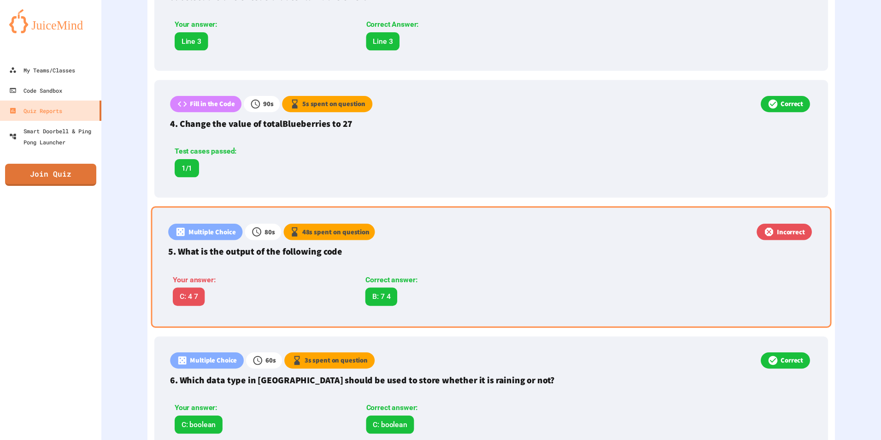
click at [297, 281] on div "Your answer:" at bounding box center [261, 279] width 177 height 11
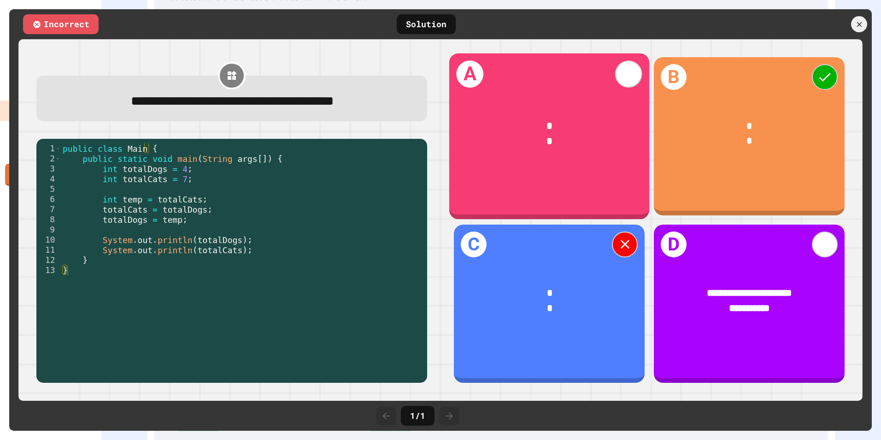
click at [533, 143] on div "*" at bounding box center [549, 142] width 159 height 16
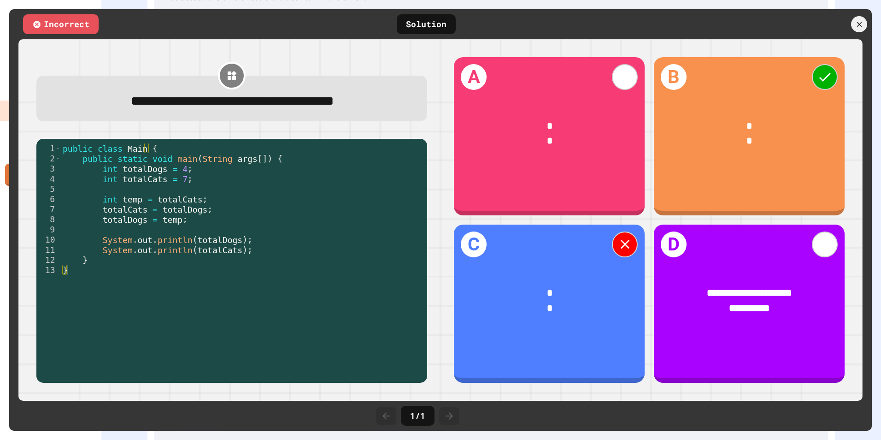
click at [870, 22] on div at bounding box center [821, 24] width 101 height 16
click at [867, 23] on div at bounding box center [821, 24] width 101 height 16
click at [865, 25] on div at bounding box center [859, 24] width 19 height 19
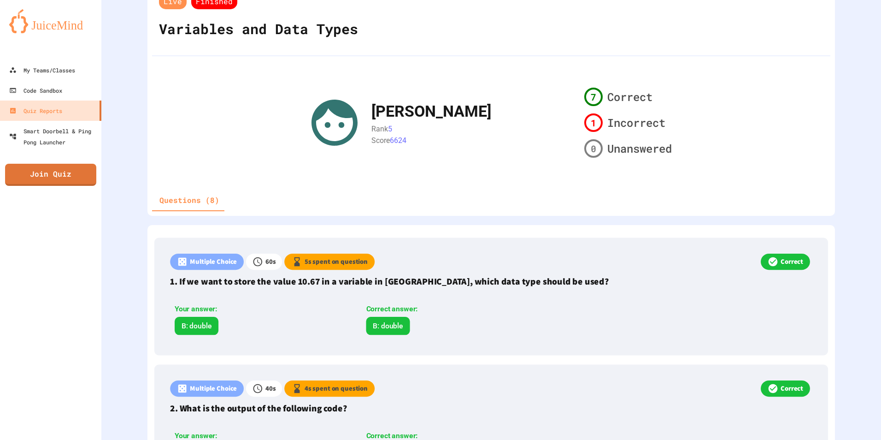
scroll to position [0, 0]
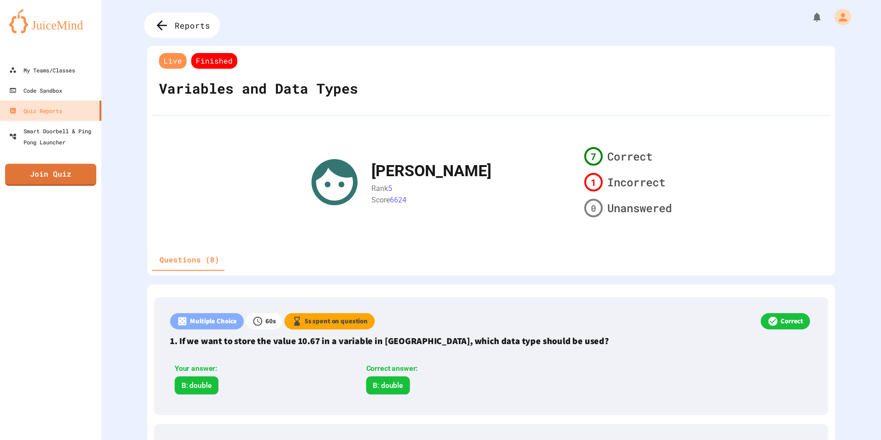
click at [153, 23] on div "Reports" at bounding box center [182, 25] width 76 height 25
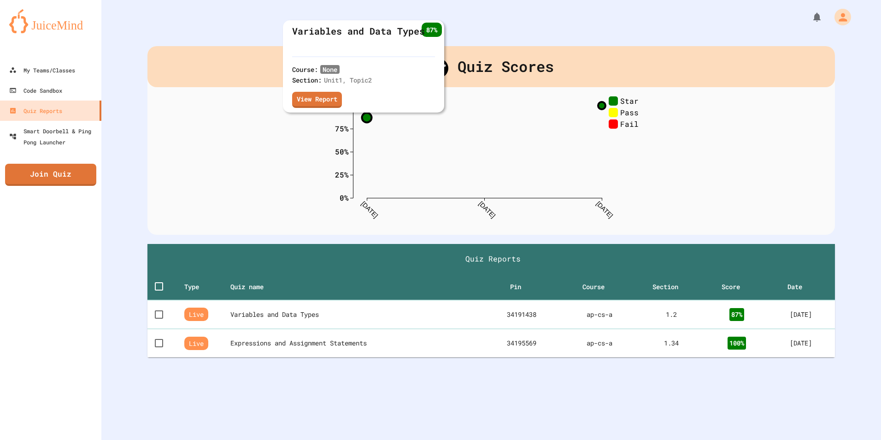
click at [362, 115] on circle at bounding box center [367, 117] width 10 height 10
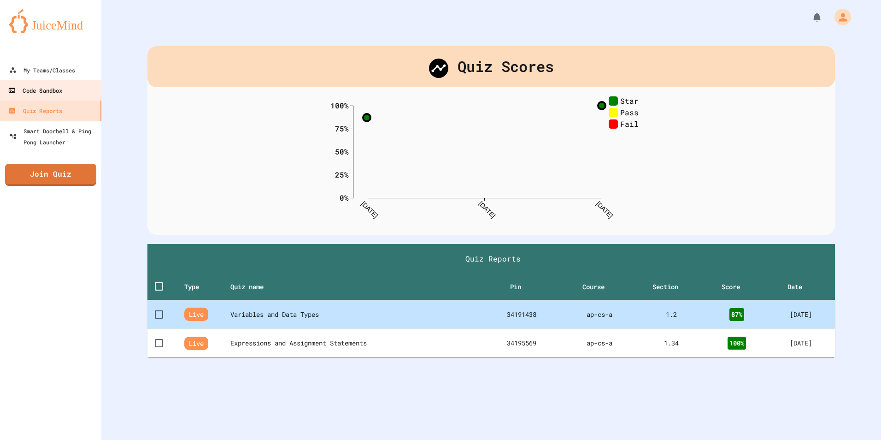
click at [49, 82] on link "Code Sandbox" at bounding box center [51, 90] width 104 height 21
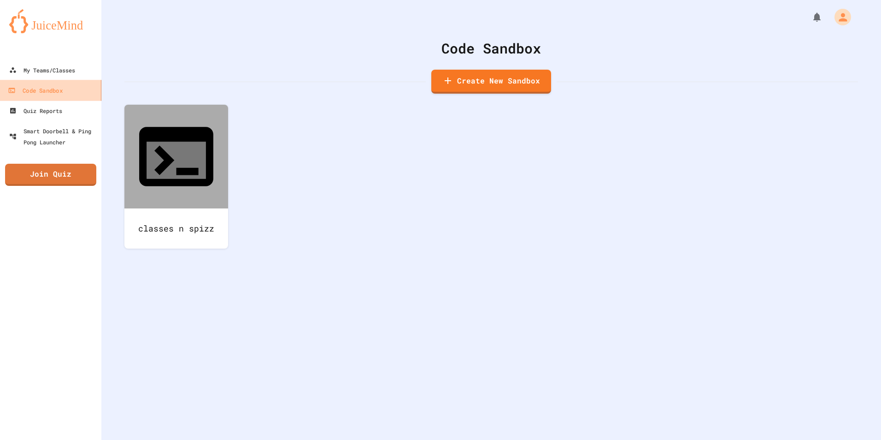
click at [70, 80] on link "Code Sandbox" at bounding box center [51, 90] width 105 height 21
click at [71, 77] on link "My Teams/Classes" at bounding box center [51, 69] width 105 height 21
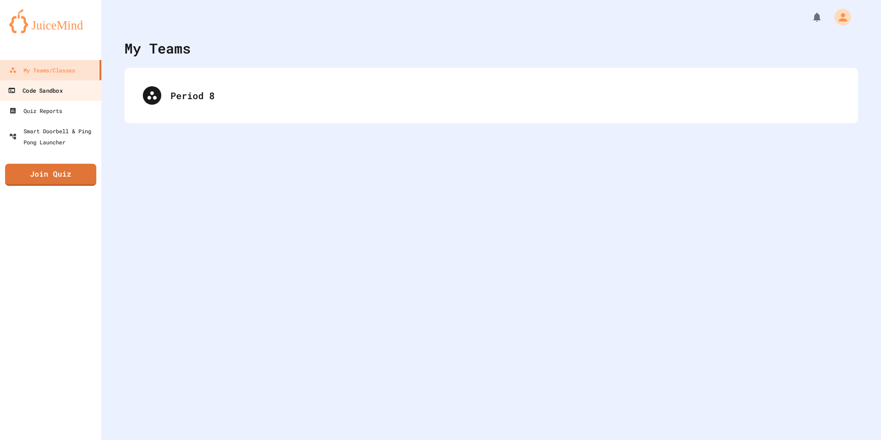
click at [68, 86] on link "Code Sandbox" at bounding box center [51, 90] width 105 height 21
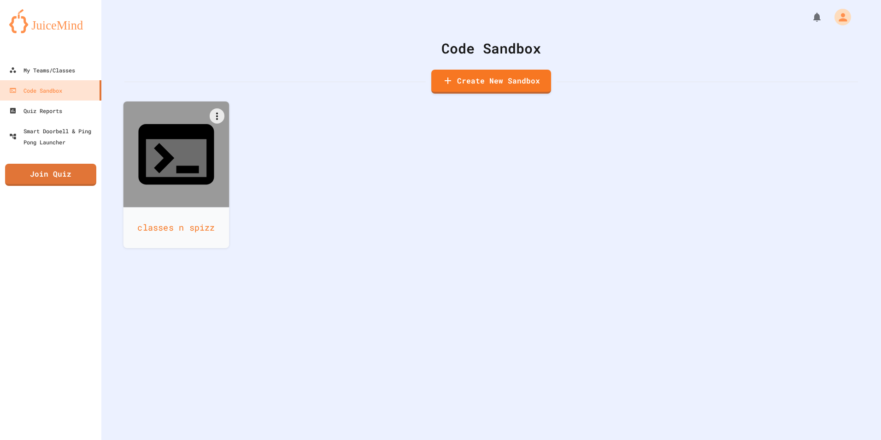
click at [210, 207] on div "classes n spizz" at bounding box center [177, 227] width 106 height 41
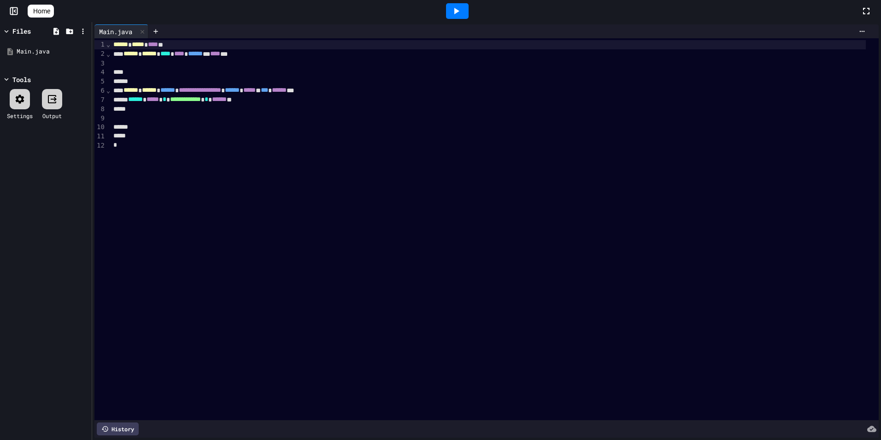
click at [37, 12] on icon at bounding box center [36, 16] width 9 height 8
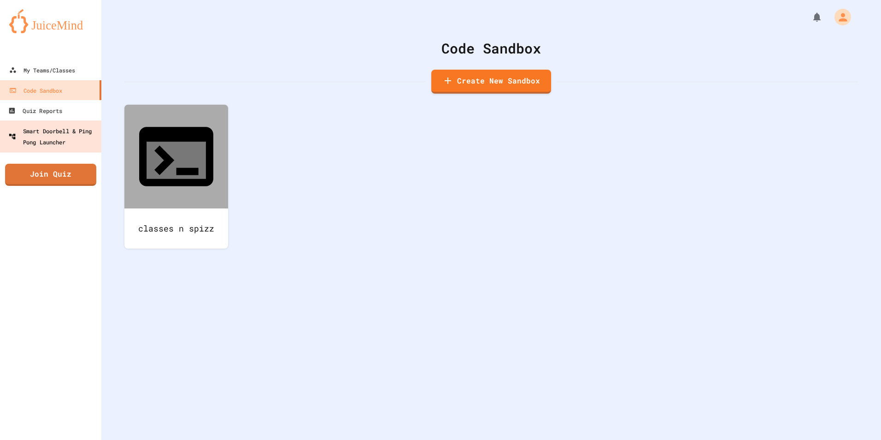
click at [55, 127] on div "Smart Doorbell & Ping Pong Launcher" at bounding box center [53, 136] width 90 height 23
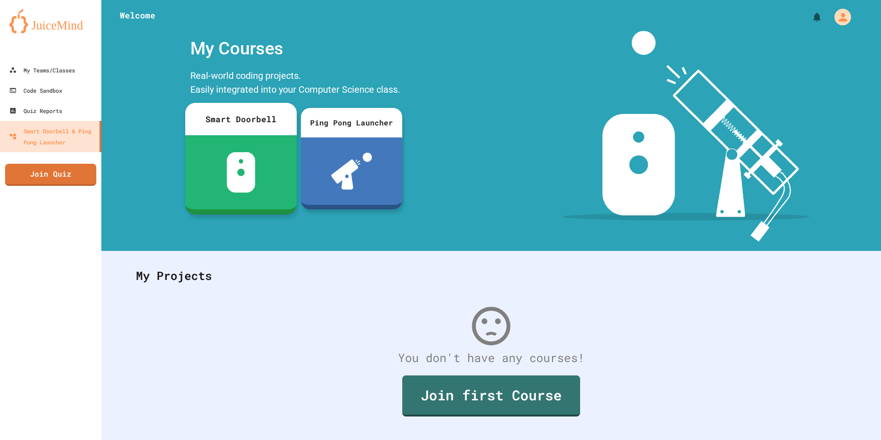
click at [260, 144] on div at bounding box center [241, 172] width 112 height 74
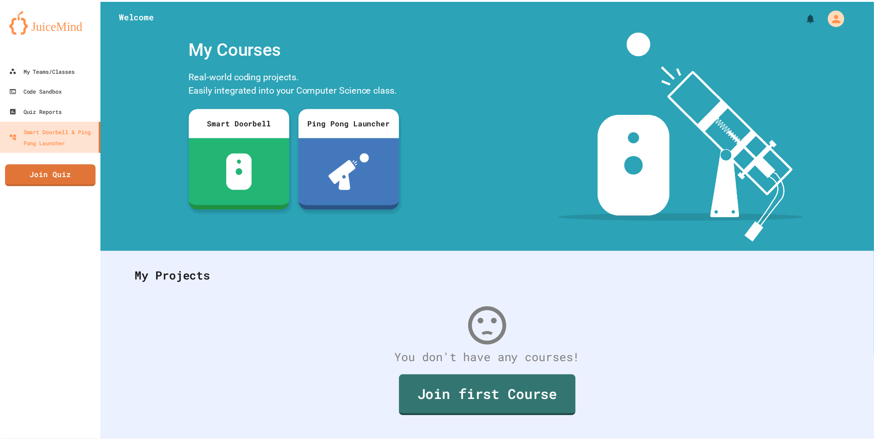
scroll to position [173, 0]
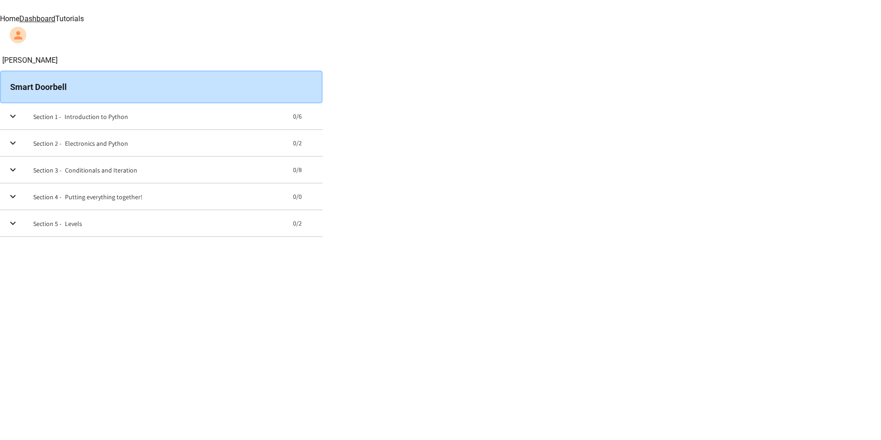
click at [286, 109] on th "Section 1 - Introduction to Python" at bounding box center [156, 116] width 260 height 26
click at [26, 236] on td "collapsible table" at bounding box center [13, 223] width 26 height 26
click at [18, 229] on button "expand row" at bounding box center [12, 223] width 11 height 11
click at [34, 247] on th "Chapter 1" at bounding box center [20, 241] width 27 height 10
click at [316, 75] on div "Smart Doorbell" at bounding box center [161, 87] width 323 height 33
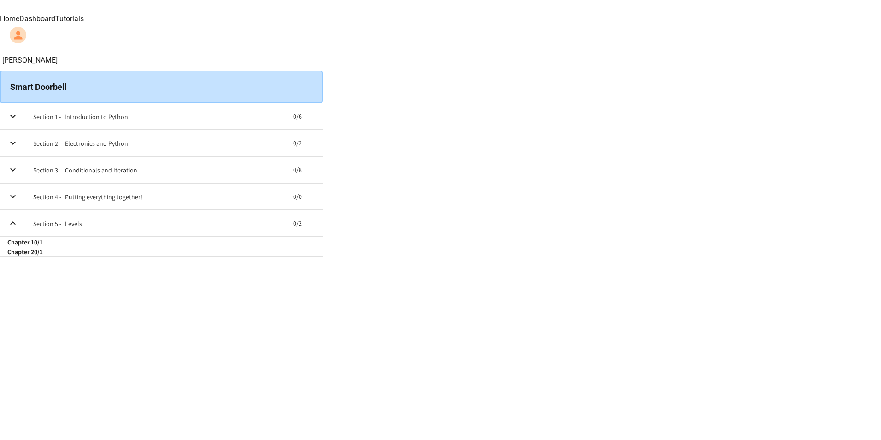
click at [18, 111] on button "expand row" at bounding box center [12, 116] width 11 height 11
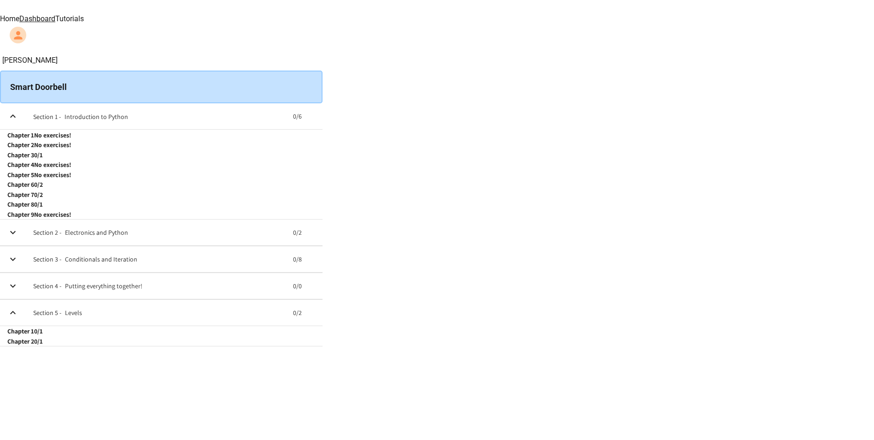
click at [34, 140] on th "Chapter 1" at bounding box center [20, 135] width 27 height 10
click at [19, 14] on link "Home" at bounding box center [9, 18] width 19 height 9
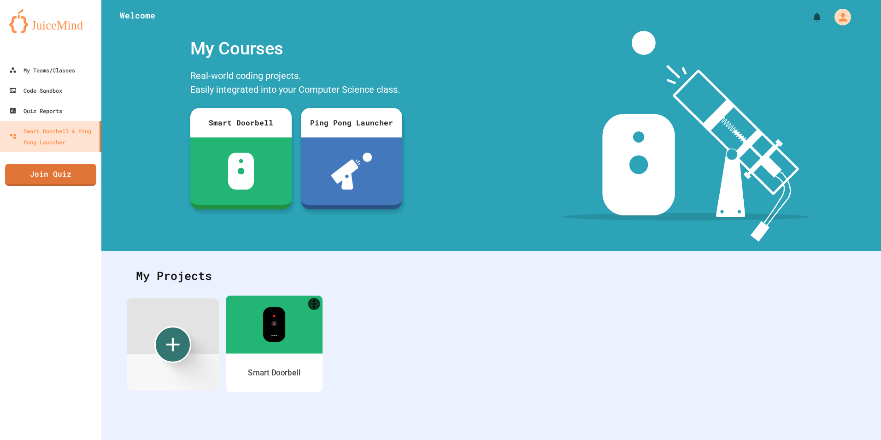
click at [265, 337] on img at bounding box center [274, 324] width 23 height 35
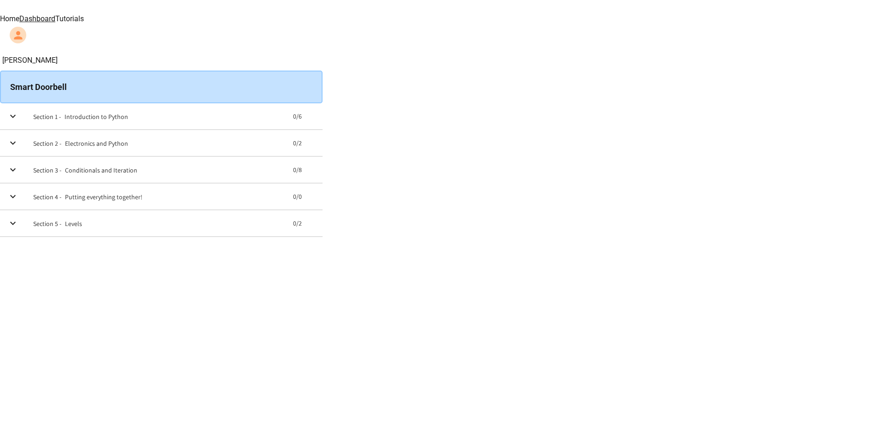
click at [128, 114] on h6 "Introduction to Python" at bounding box center [97, 116] width 64 height 9
click at [84, 22] on link "Tutorials" at bounding box center [69, 18] width 29 height 9
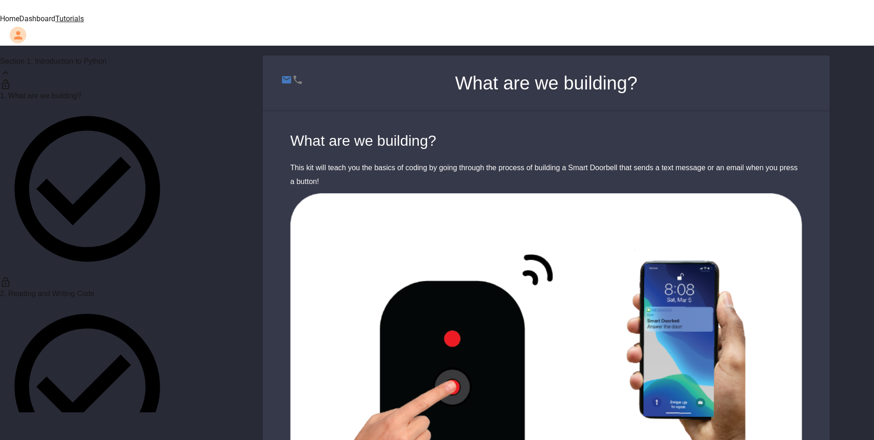
click at [19, 17] on link "Home" at bounding box center [9, 18] width 19 height 9
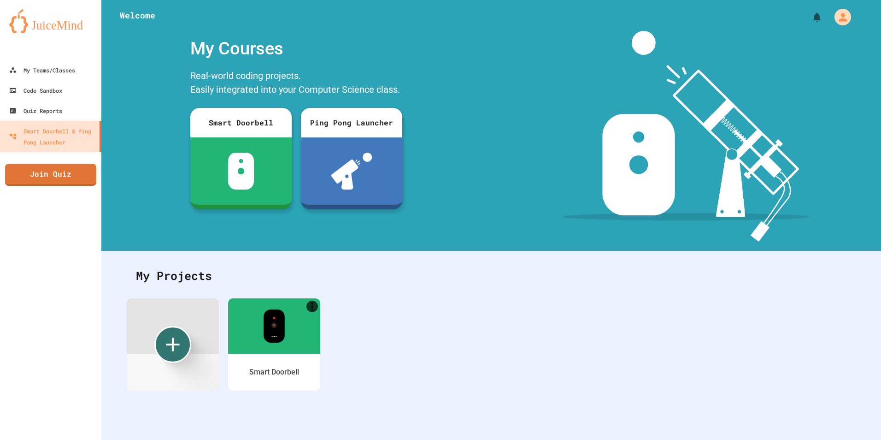
click at [227, 341] on div "Smart Doorbell" at bounding box center [491, 353] width 729 height 111
click at [238, 335] on div at bounding box center [274, 325] width 92 height 55
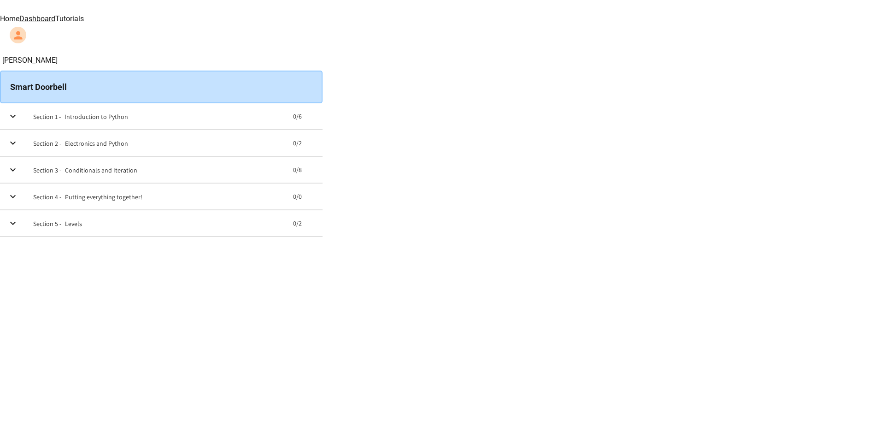
click at [18, 120] on icon "expand row" at bounding box center [12, 116] width 11 height 11
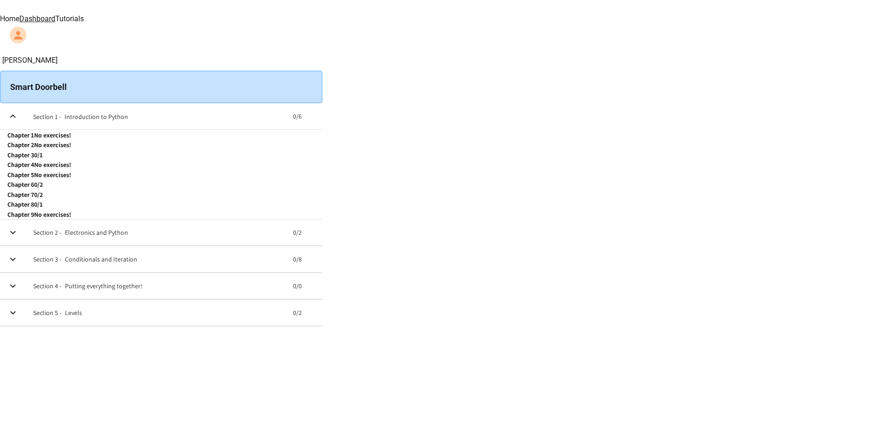
click at [34, 140] on h6 "Chapter 1" at bounding box center [20, 134] width 27 height 9
drag, startPoint x: 340, startPoint y: 152, endPoint x: 667, endPoint y: 162, distance: 327.0
click at [664, 165] on div "[PERSON_NAME] Smart Doorbell Section 1 - Introduction to Python 0 / 6 Chapter 1…" at bounding box center [437, 190] width 874 height 271
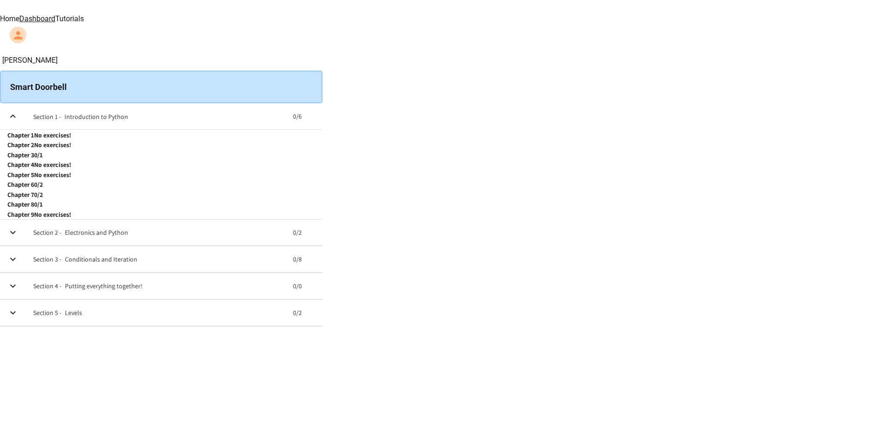
drag, startPoint x: 298, startPoint y: 75, endPoint x: 315, endPoint y: 125, distance: 53.1
click at [298, 80] on div "Smart Doorbell" at bounding box center [161, 87] width 323 height 33
click at [84, 15] on link "Tutorials" at bounding box center [69, 18] width 29 height 9
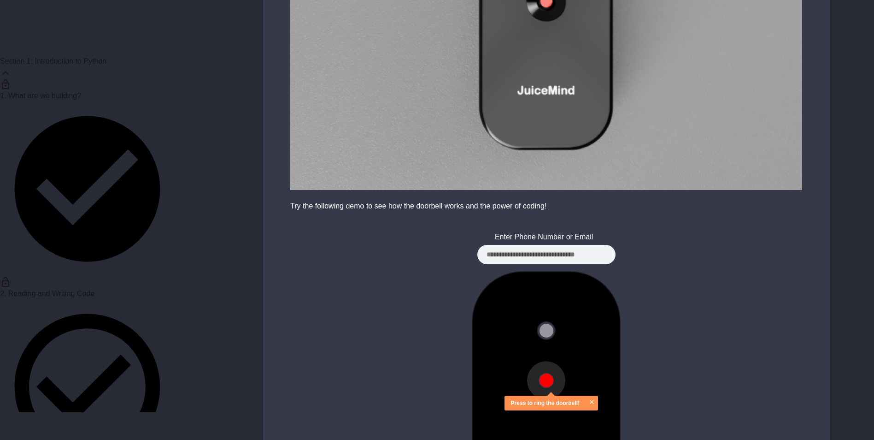
scroll to position [935, 0]
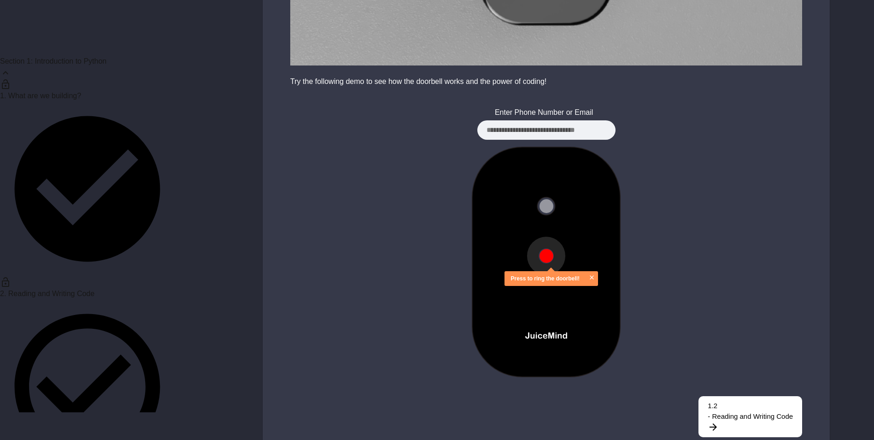
click at [499, 120] on input at bounding box center [547, 130] width 138 height 20
click at [537, 246] on img at bounding box center [546, 262] width 204 height 230
click at [546, 249] on button at bounding box center [547, 256] width 14 height 14
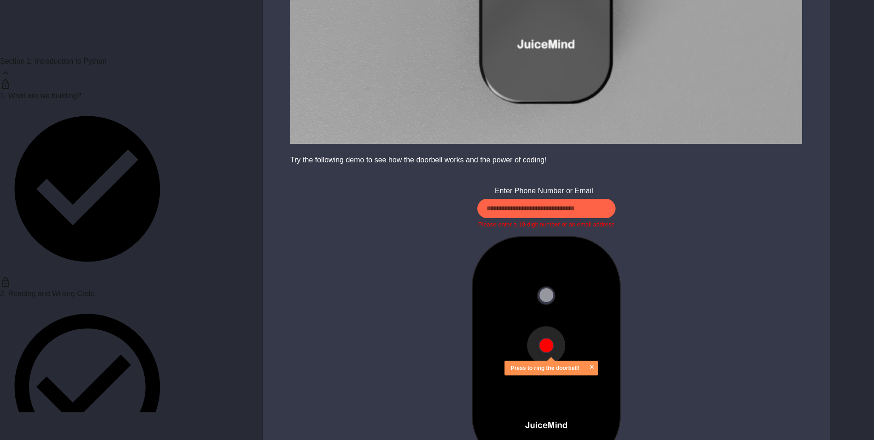
scroll to position [946, 0]
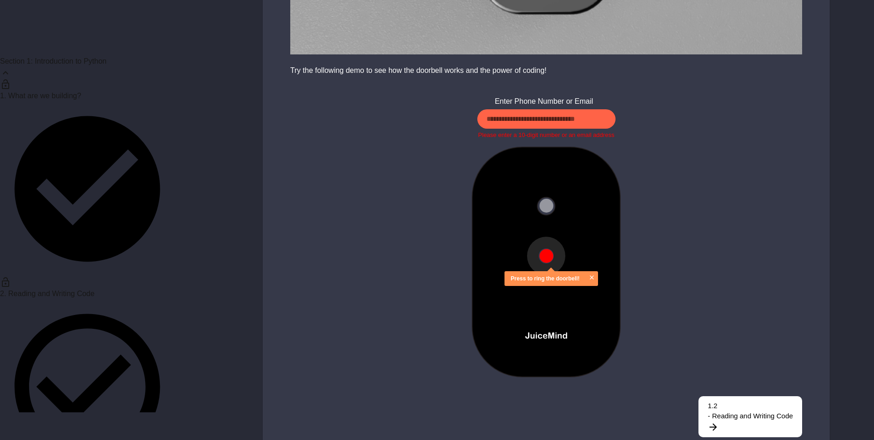
click at [545, 109] on input at bounding box center [547, 119] width 138 height 20
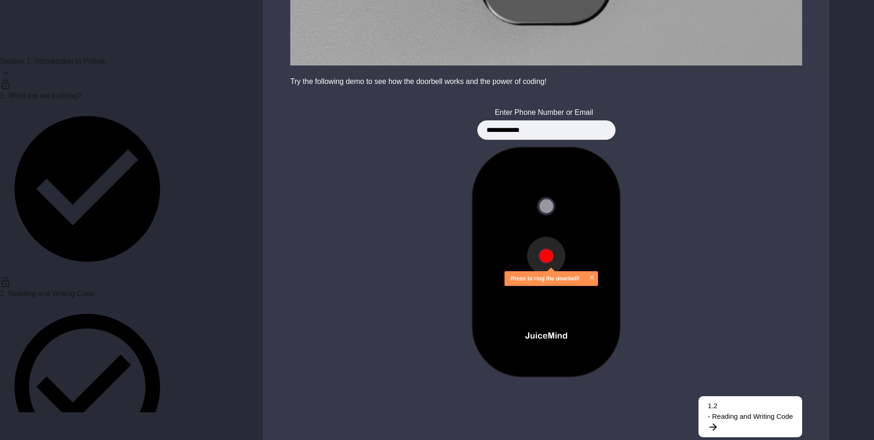
type input "**********"
click at [540, 236] on img at bounding box center [546, 262] width 204 height 230
click at [545, 249] on button at bounding box center [547, 256] width 14 height 14
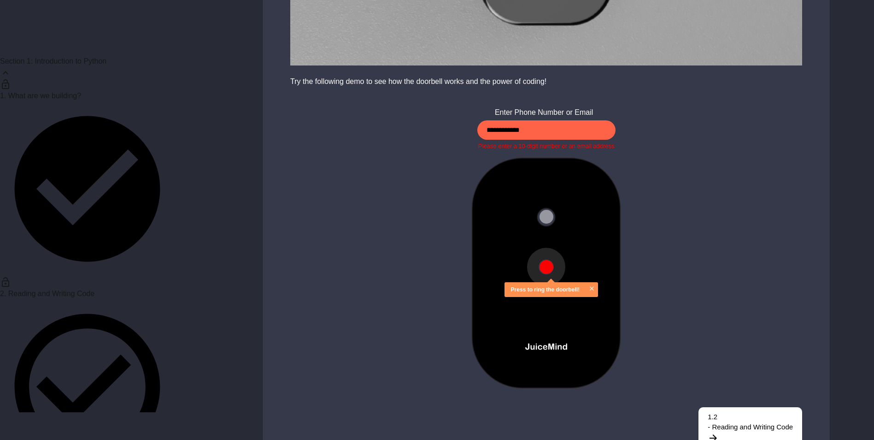
drag, startPoint x: 573, startPoint y: 109, endPoint x: 195, endPoint y: 103, distance: 378.5
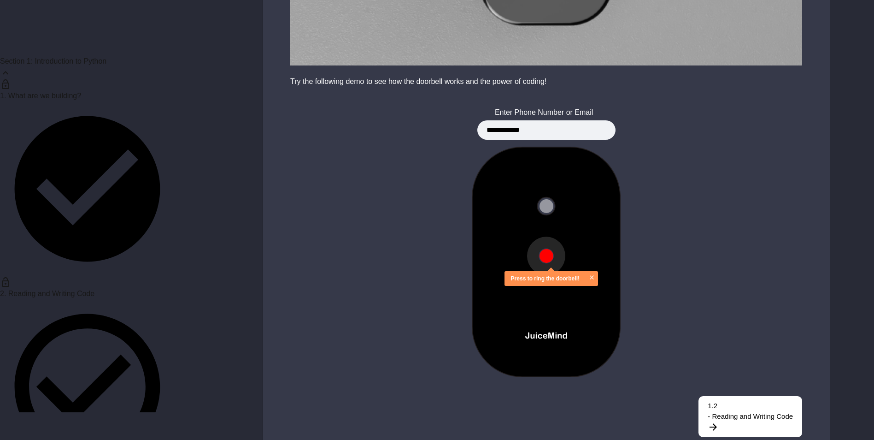
click at [540, 238] on div "Press to ring the doorbell!" at bounding box center [546, 262] width 567 height 230
click at [549, 249] on button at bounding box center [547, 256] width 14 height 14
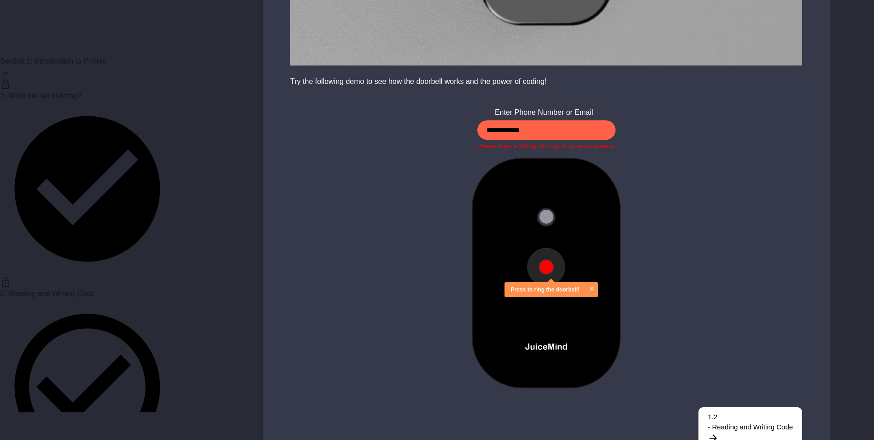
drag, startPoint x: 596, startPoint y: 113, endPoint x: 270, endPoint y: 52, distance: 331.7
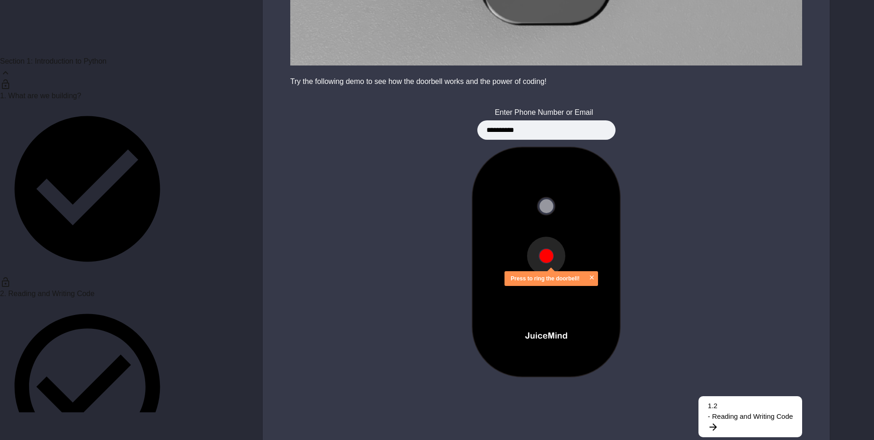
type input "**********"
click at [543, 248] on img at bounding box center [546, 262] width 204 height 230
click at [544, 249] on button at bounding box center [547, 256] width 14 height 14
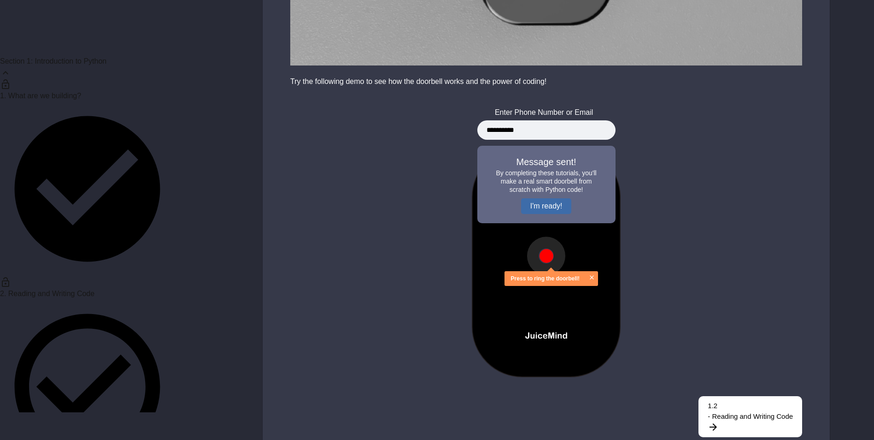
click at [548, 198] on button "I'm ready!" at bounding box center [546, 206] width 51 height 16
